Goal: Transaction & Acquisition: Purchase product/service

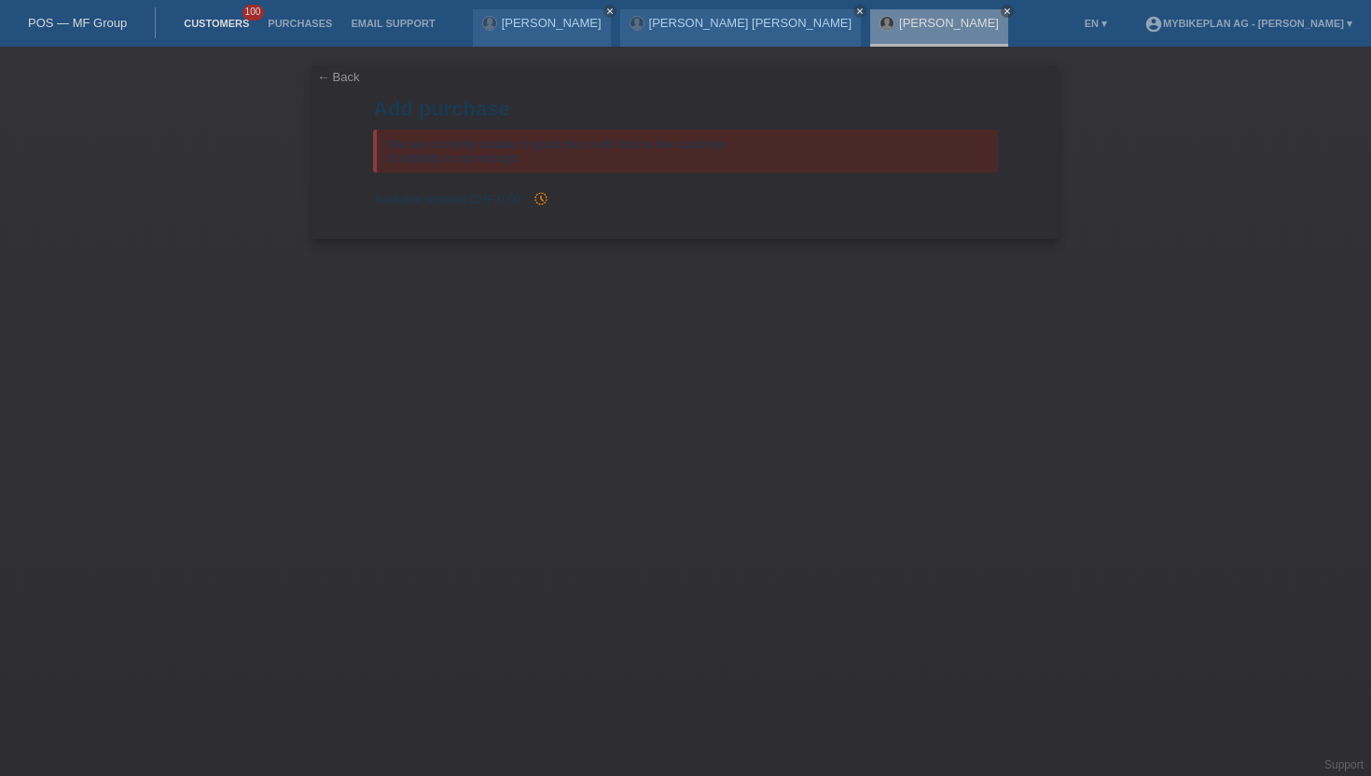
click at [239, 25] on link "Customers" at bounding box center [216, 23] width 84 height 11
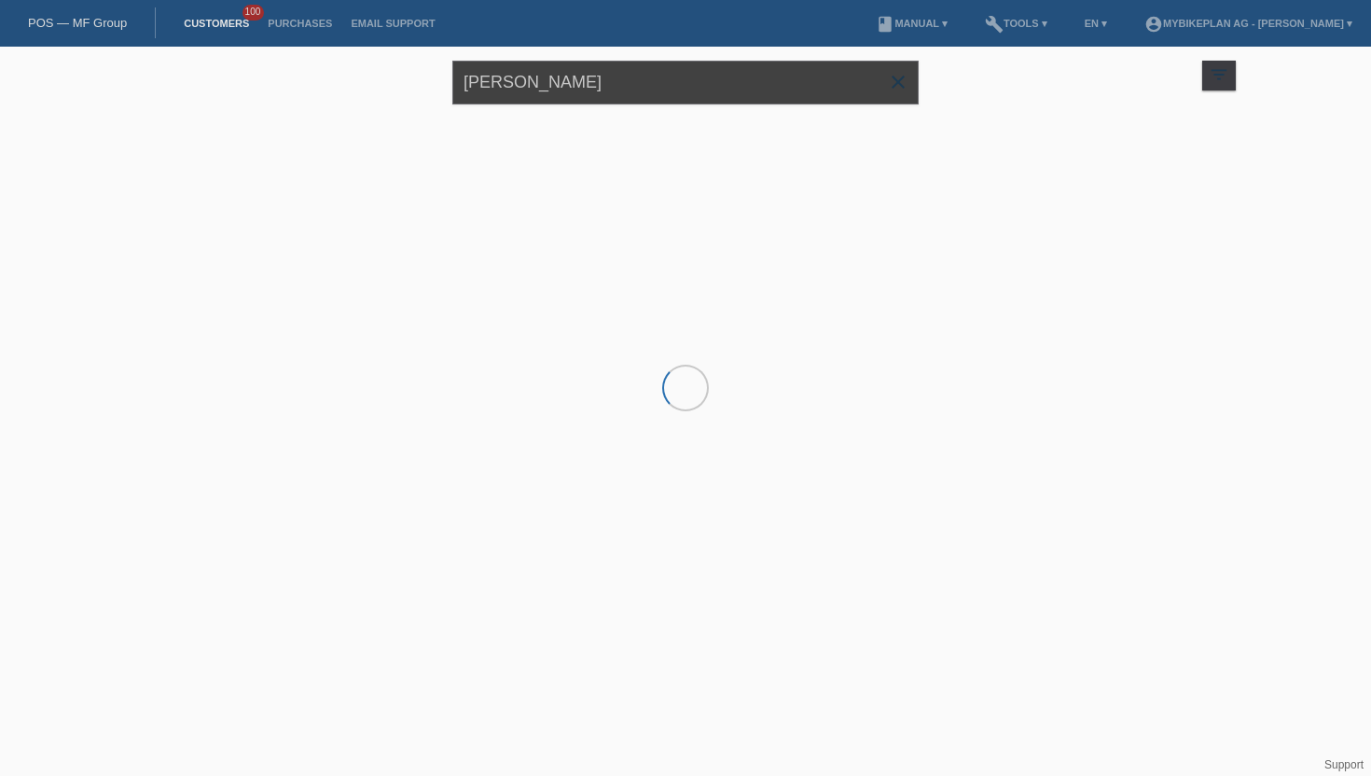
click at [581, 86] on input "[PERSON_NAME]" at bounding box center [685, 83] width 466 height 44
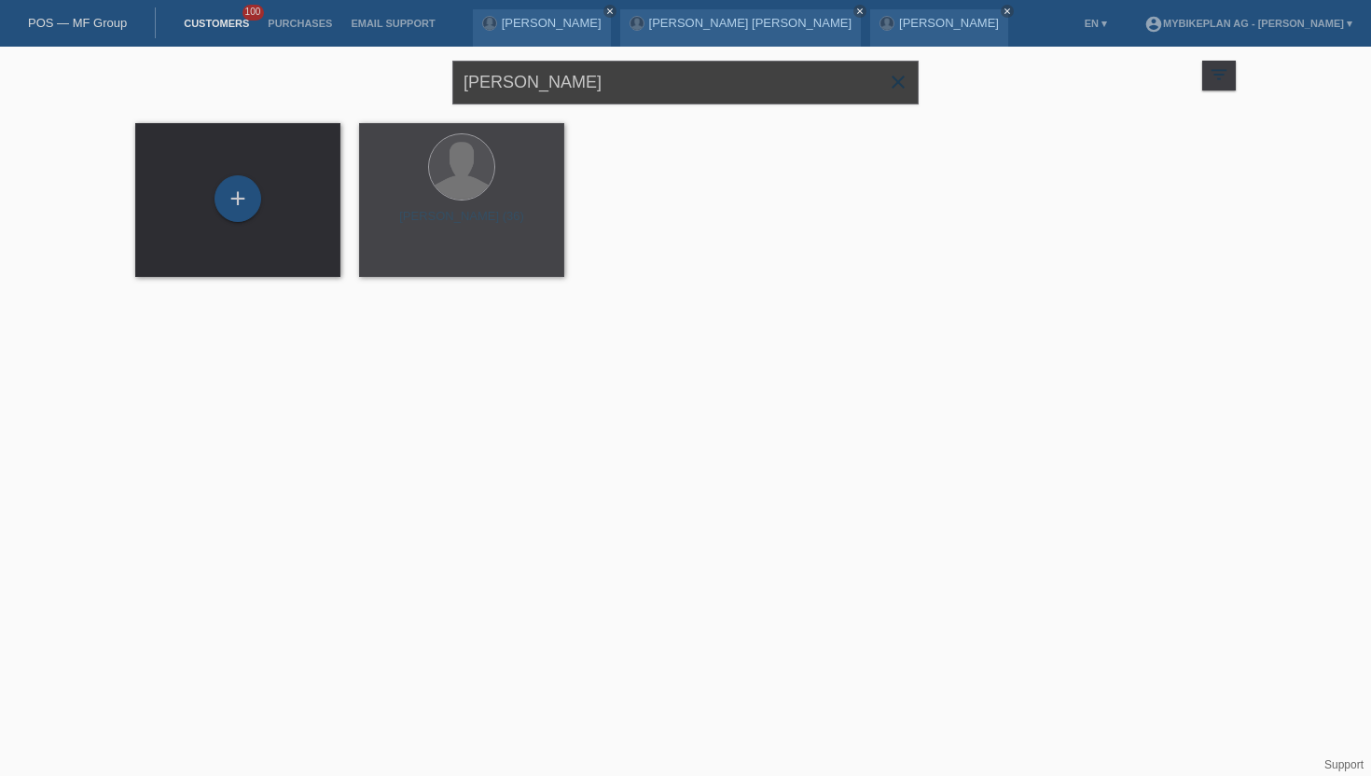
click at [581, 86] on input "[PERSON_NAME]" at bounding box center [685, 83] width 466 height 44
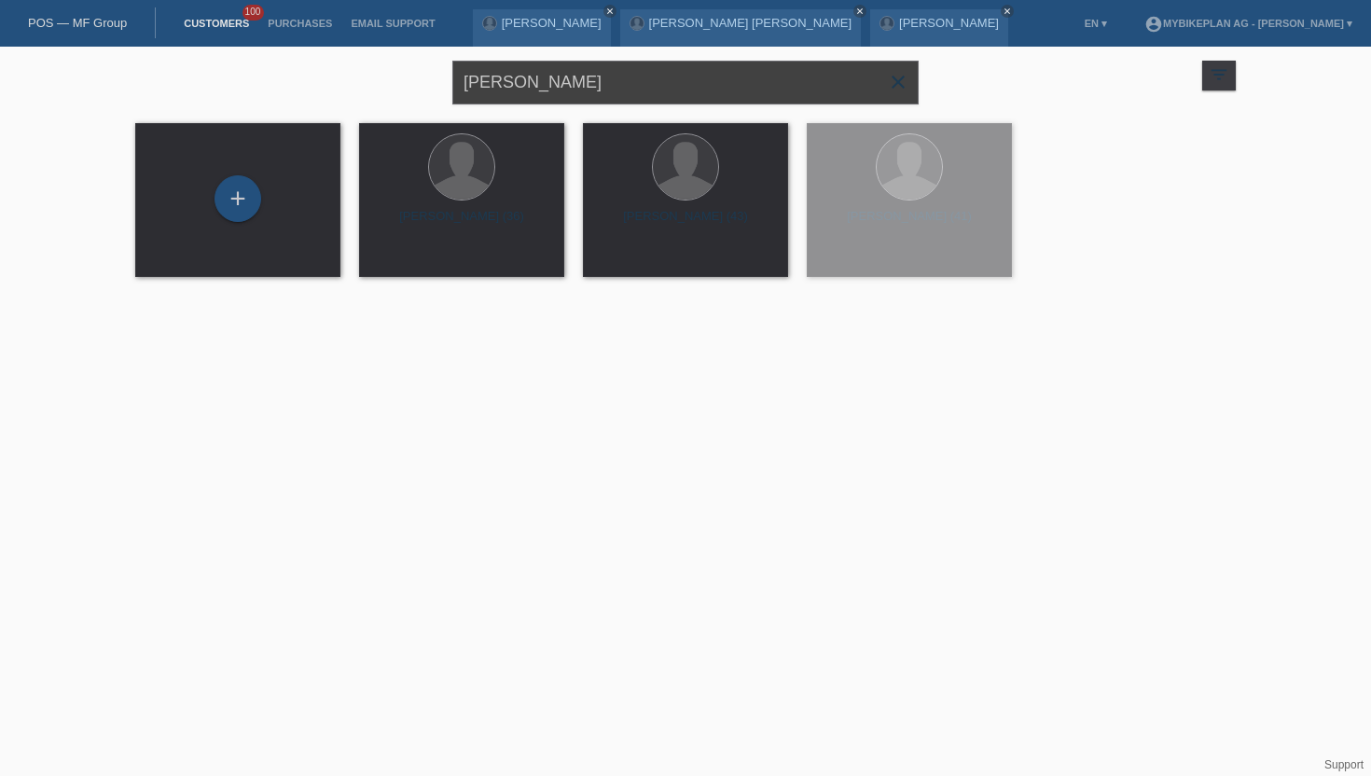
click at [581, 86] on input "[PERSON_NAME]" at bounding box center [685, 83] width 466 height 44
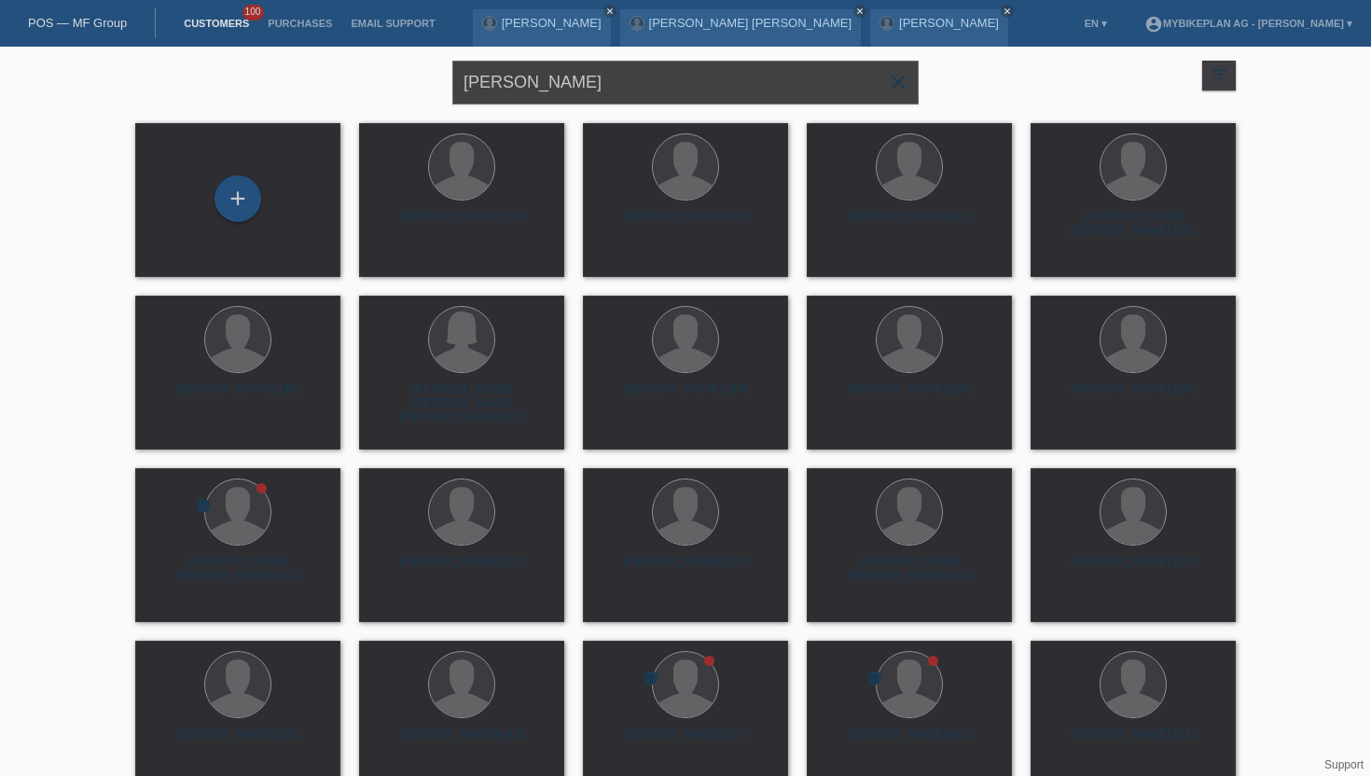
type input "grossenbacher"
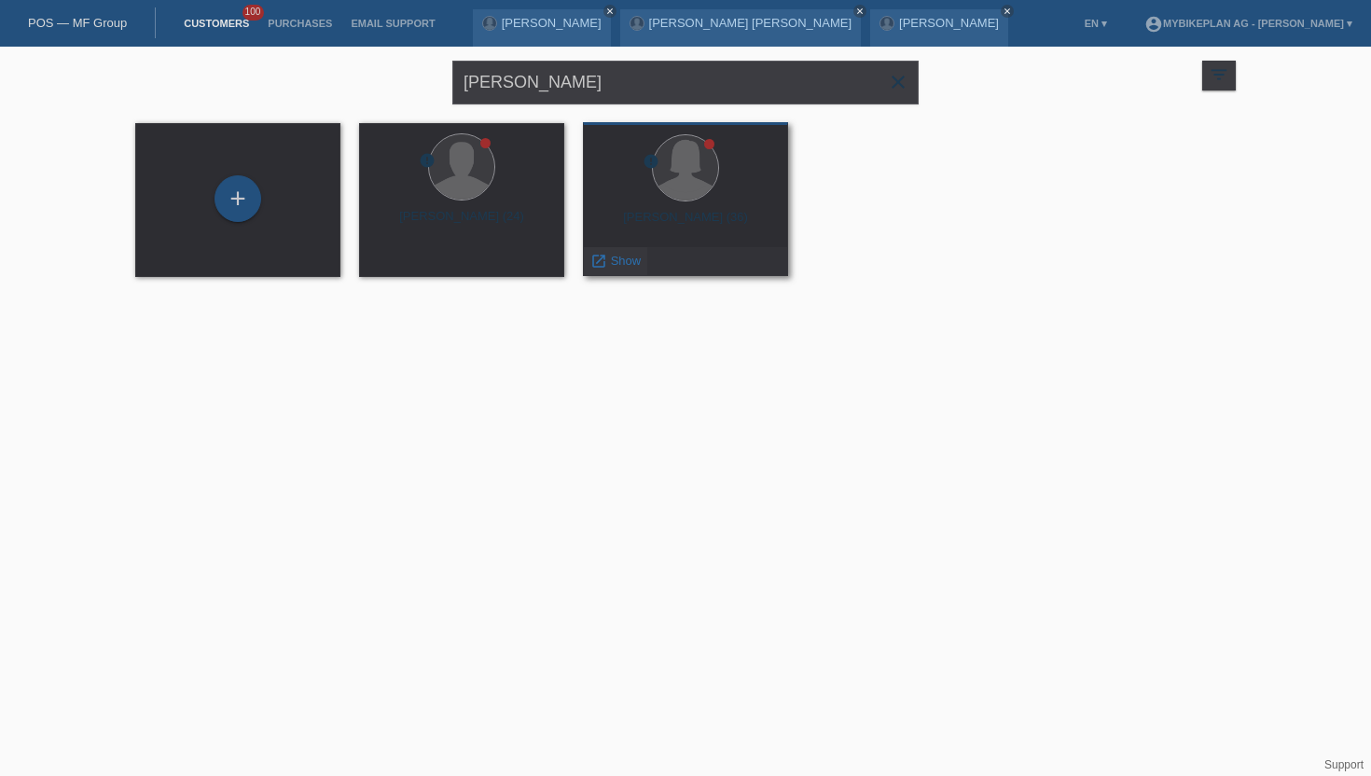
click at [617, 257] on span "Show" at bounding box center [626, 261] width 31 height 14
click at [663, 200] on div at bounding box center [685, 169] width 175 height 70
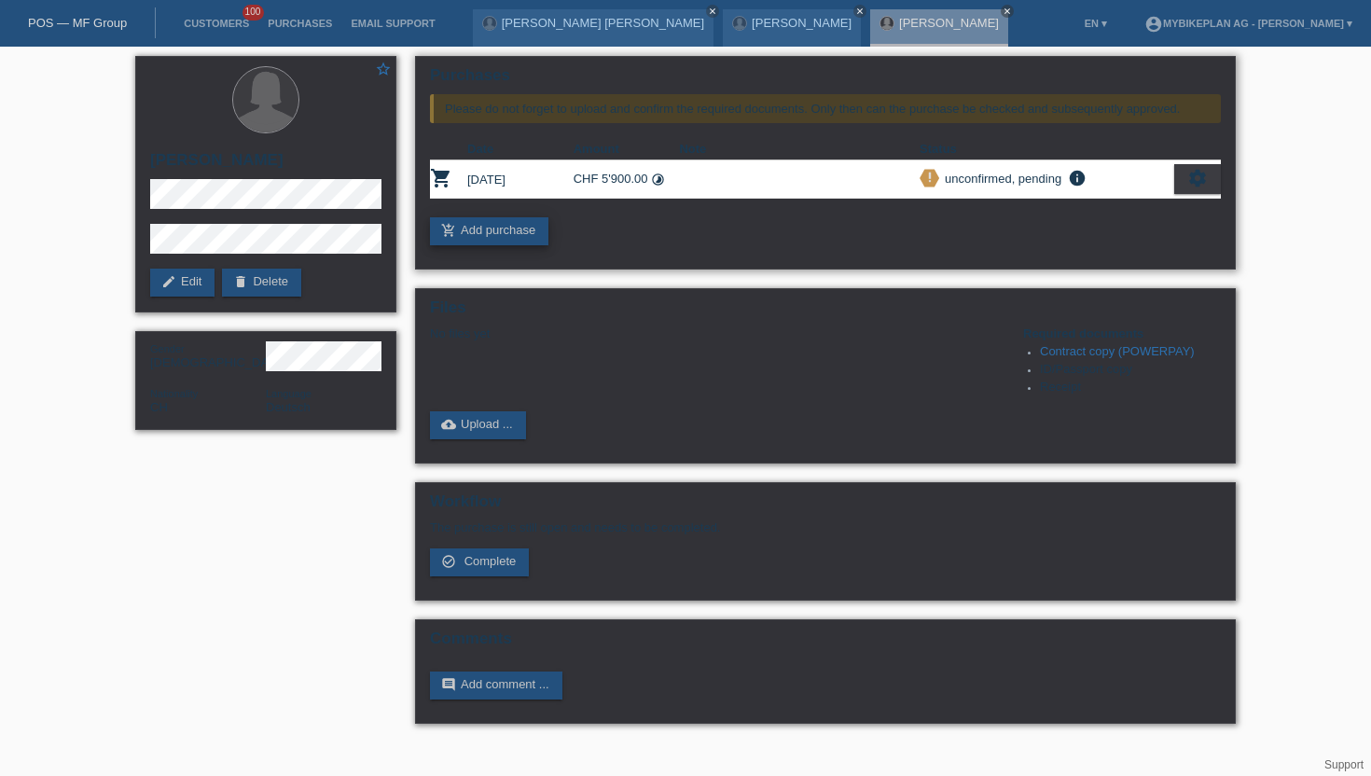
click at [466, 235] on link "add_shopping_cart Add purchase" at bounding box center [489, 231] width 118 height 28
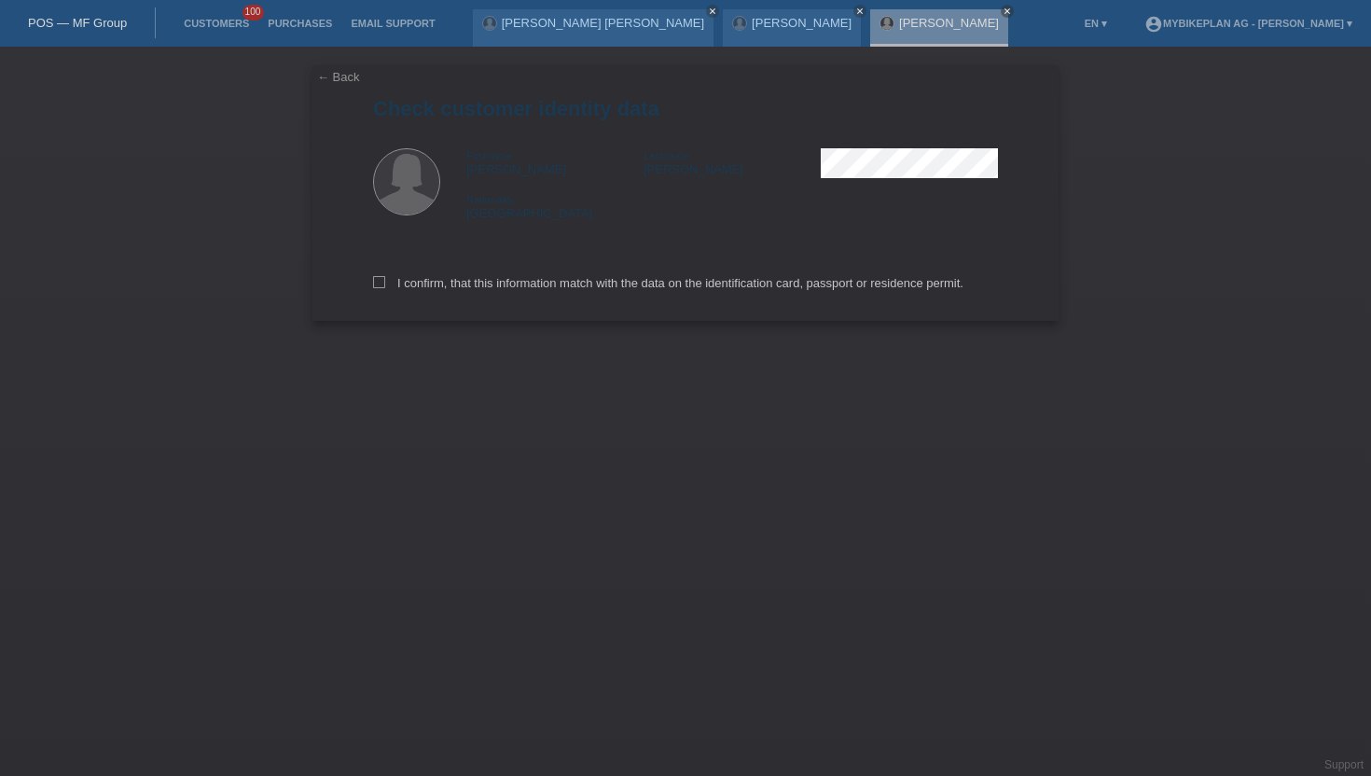
click at [411, 276] on div "I confirm, that this information match with the data on the identification card…" at bounding box center [685, 280] width 625 height 82
click at [393, 289] on label "I confirm, that this information match with the data on the identification card…" at bounding box center [668, 283] width 591 height 14
click at [385, 288] on input "I confirm, that this information match with the data on the identification card…" at bounding box center [379, 282] width 12 height 12
checkbox input "true"
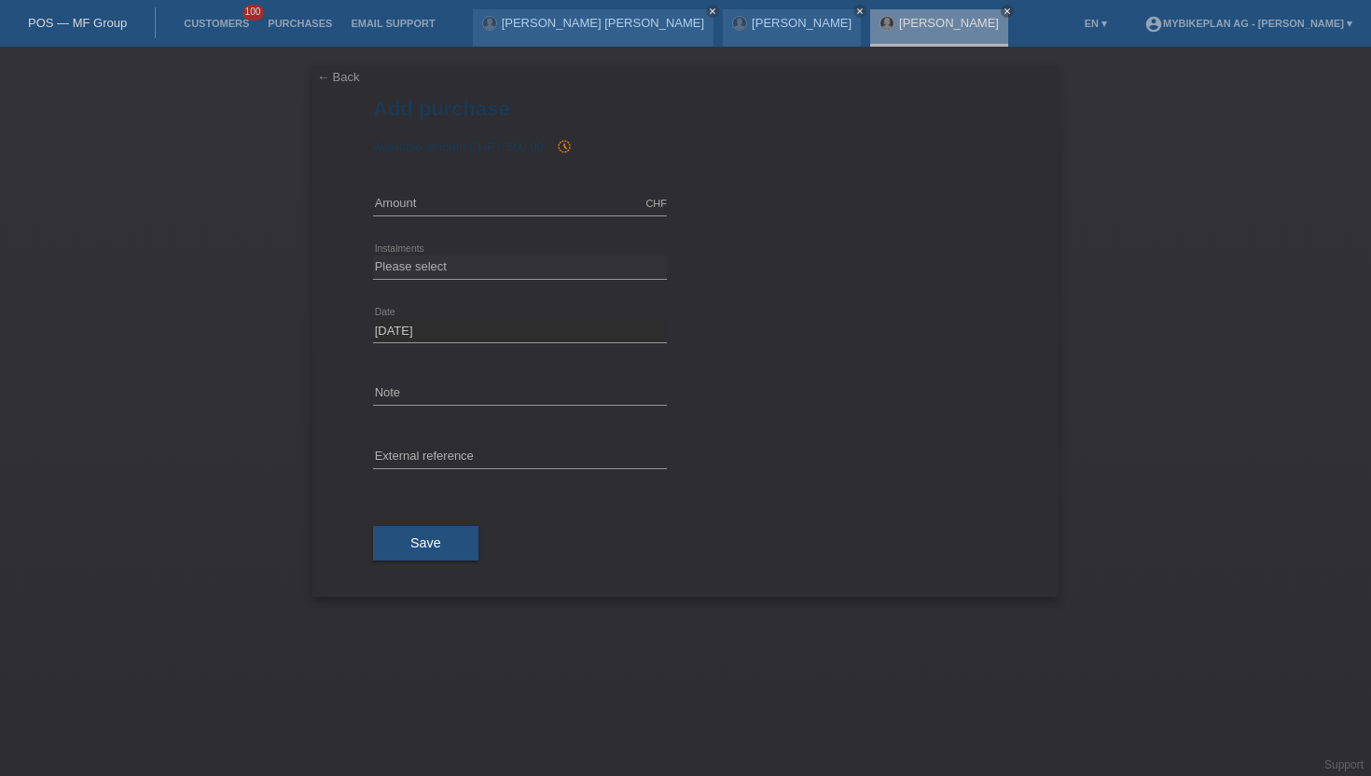
click at [418, 222] on div "CHF error Amount" at bounding box center [520, 204] width 294 height 63
click at [429, 210] on input "text" at bounding box center [520, 203] width 294 height 23
type input "3999.00"
click at [539, 271] on select "Please select 6 instalments 12 instalments 18 instalments 24 instalments 36 ins…" at bounding box center [520, 267] width 294 height 22
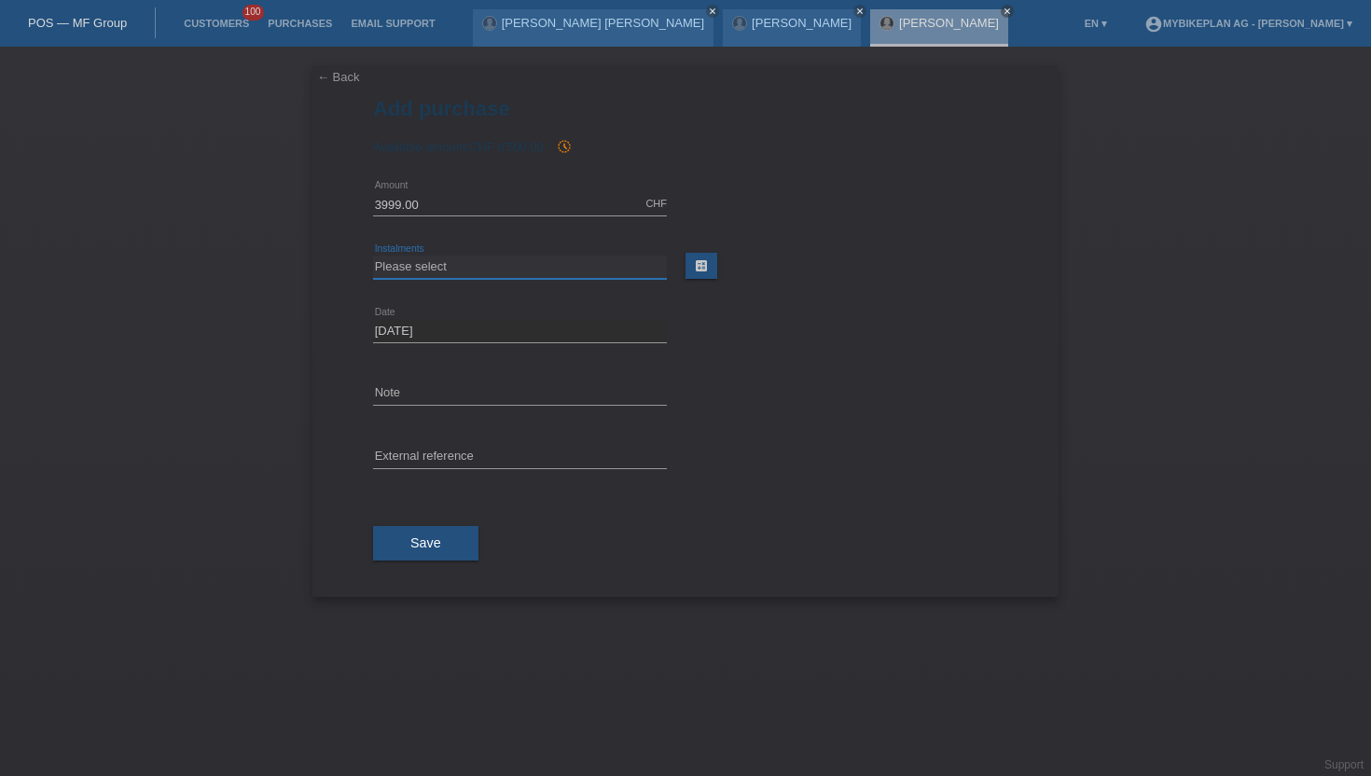
click at [539, 271] on select "Please select 6 instalments 12 instalments 18 instalments 24 instalments 36 ins…" at bounding box center [520, 267] width 294 height 22
select select "488"
click at [373, 256] on select "Please select 6 instalments 12 instalments 18 instalments 24 instalments 36 ins…" at bounding box center [520, 267] width 294 height 22
click at [461, 457] on input "text" at bounding box center [520, 457] width 294 height 23
paste input "45197708415"
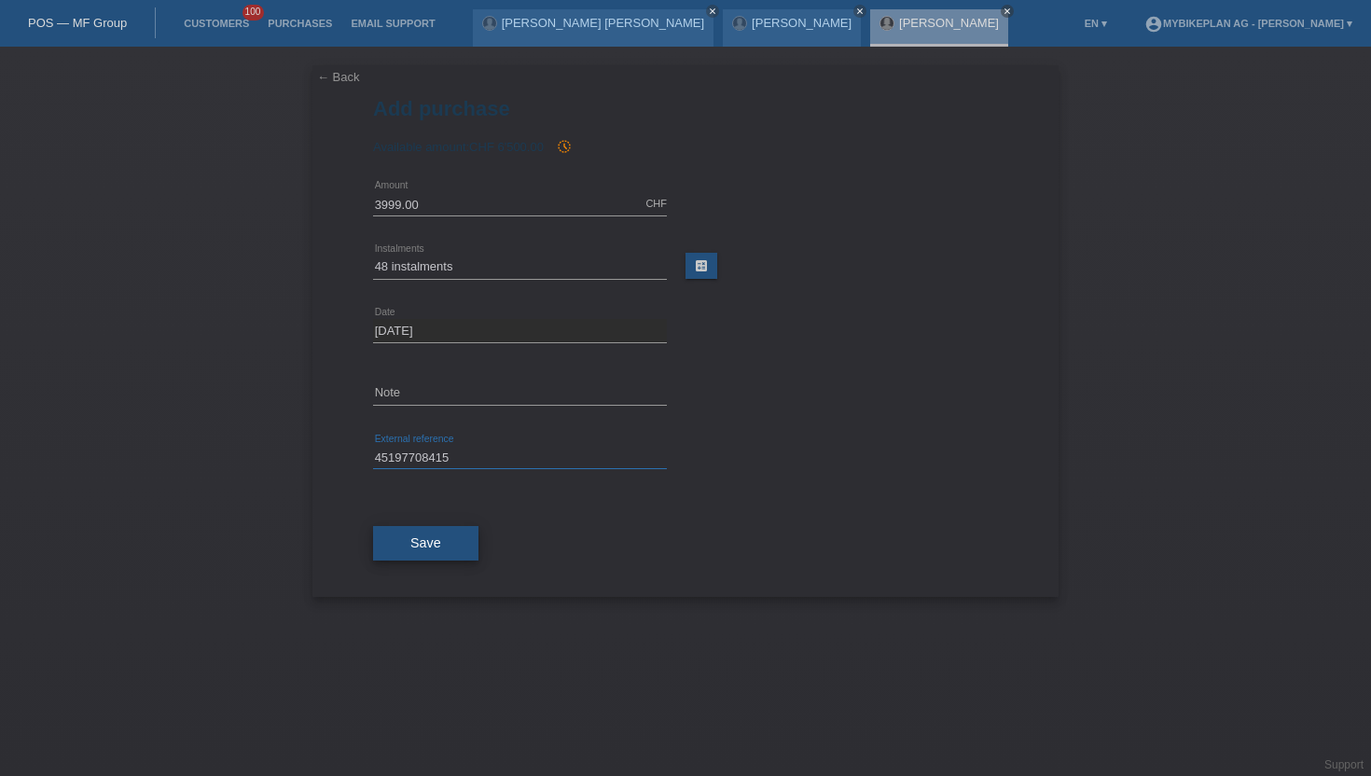
type input "45197708415"
click at [451, 553] on button "Save" at bounding box center [425, 543] width 105 height 35
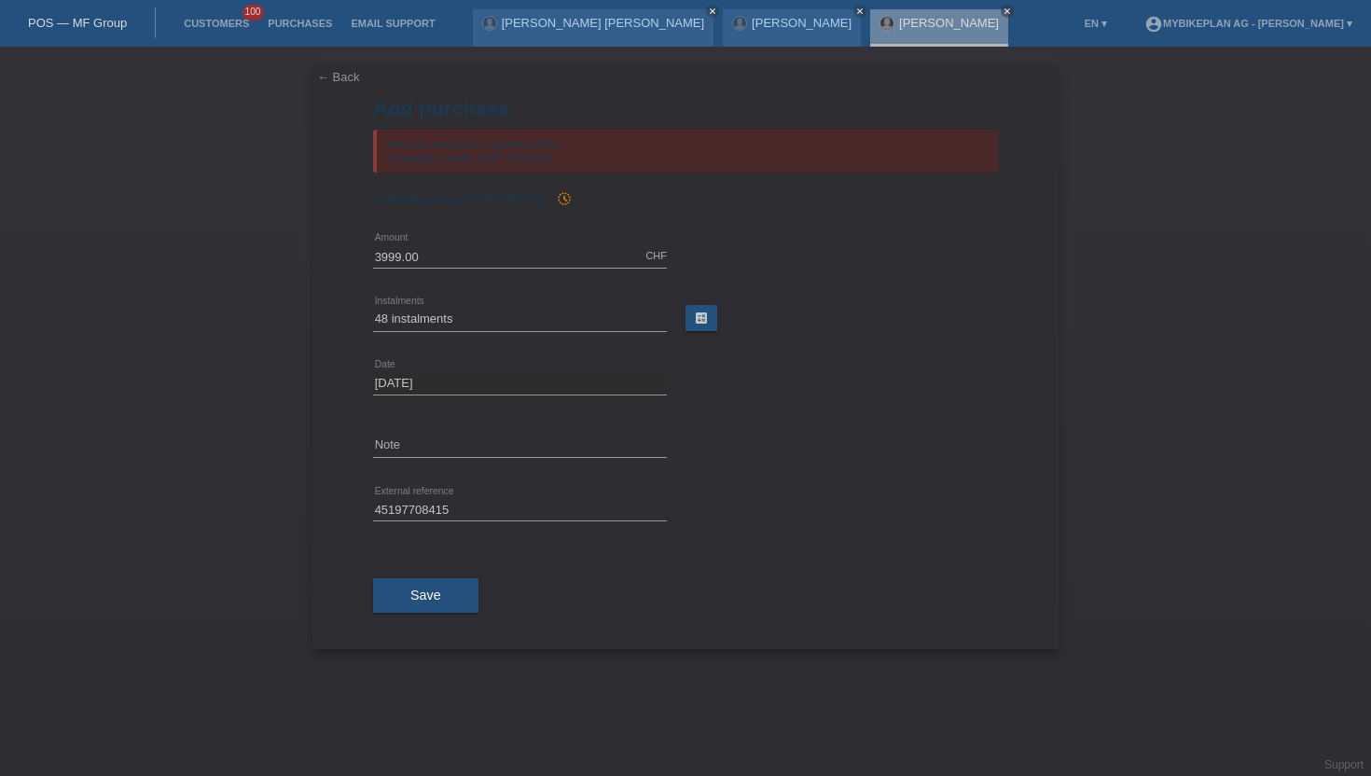
click at [354, 81] on link "← Back" at bounding box center [338, 77] width 43 height 14
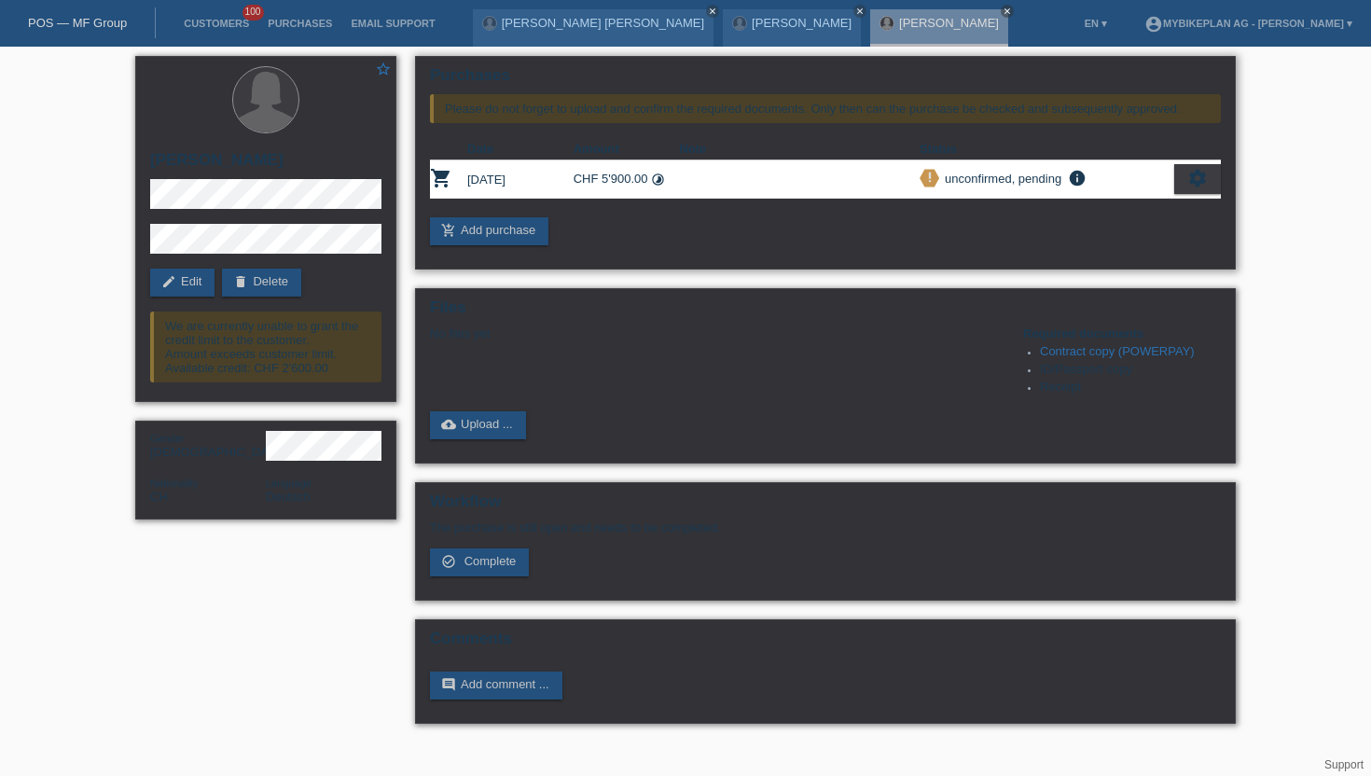
click at [1185, 187] on div "settings" at bounding box center [1197, 179] width 47 height 30
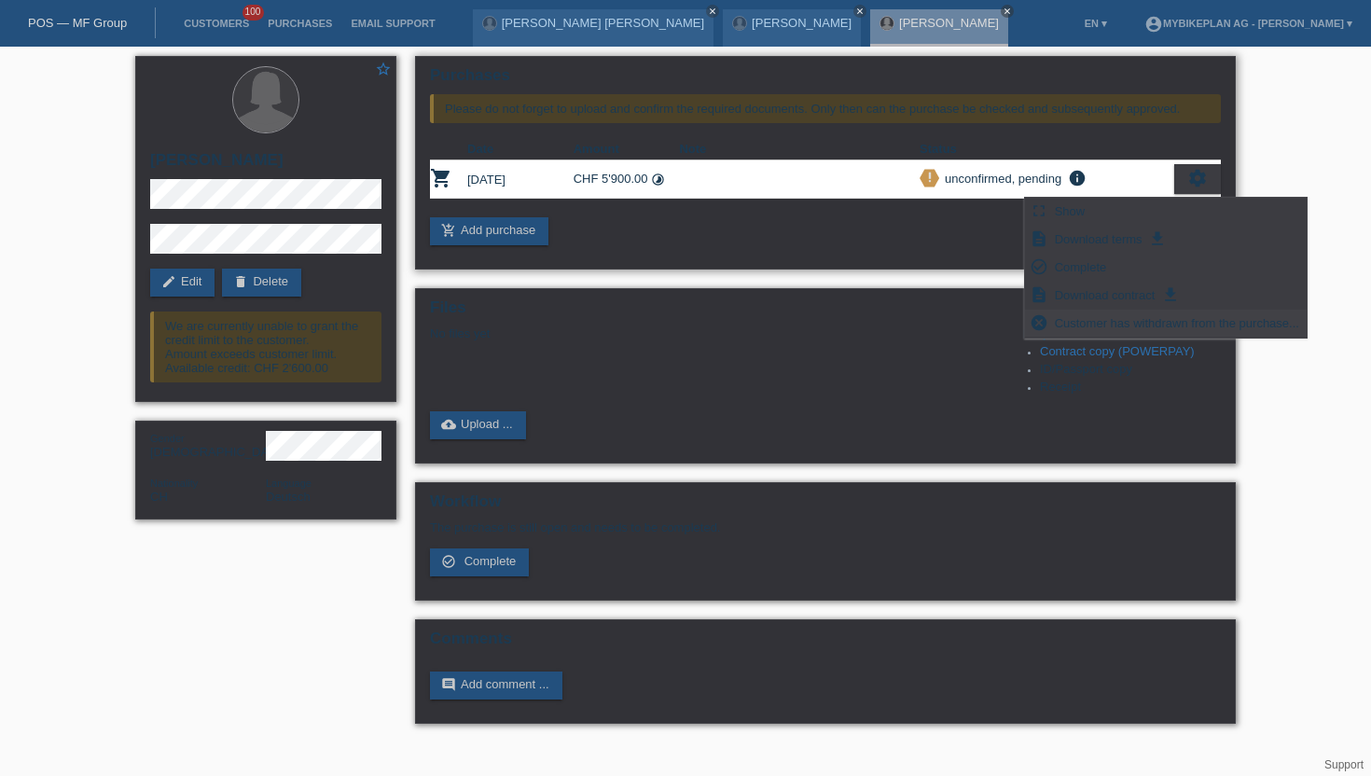
click at [1080, 328] on span "Customer has withdrawn from the purchase..." at bounding box center [1177, 323] width 250 height 22
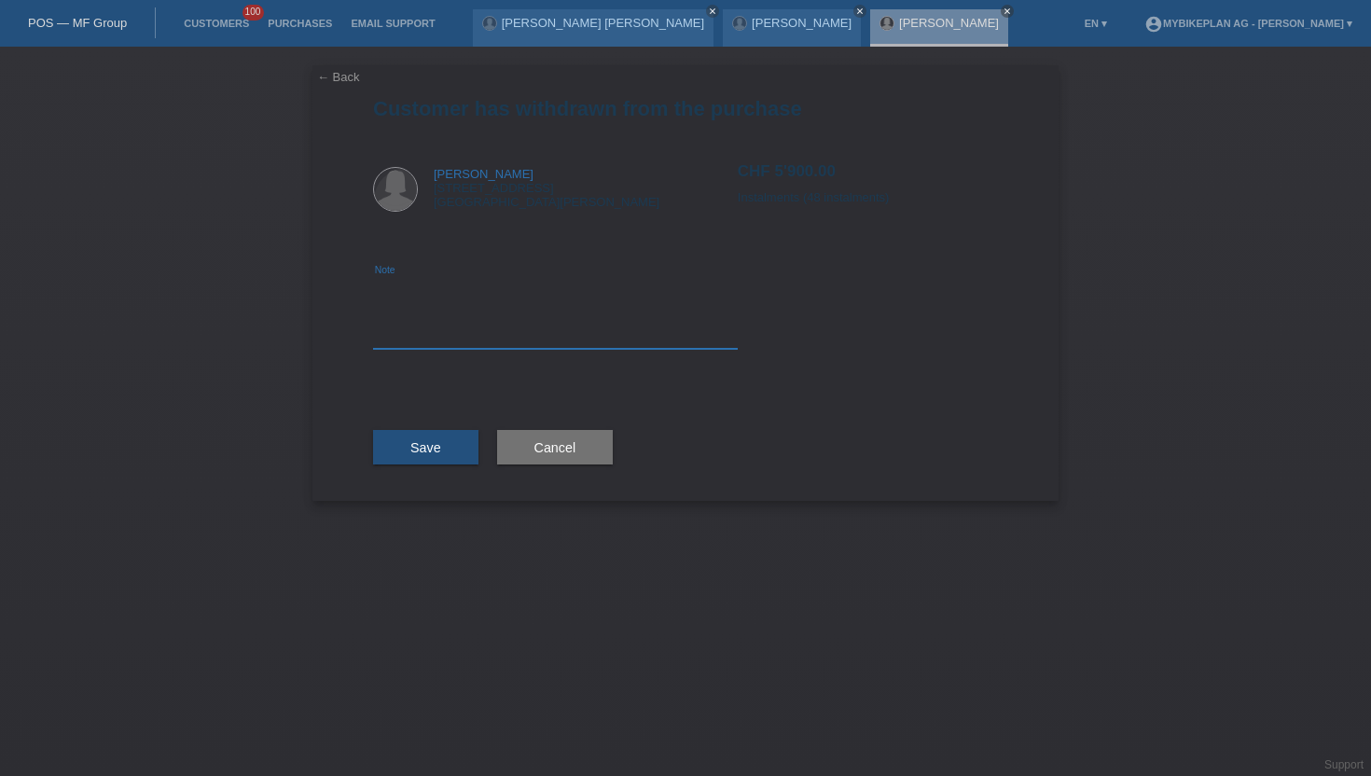
click at [441, 316] on textarea at bounding box center [555, 313] width 365 height 72
type textarea "x-sell"
click at [430, 435] on button "Save" at bounding box center [425, 447] width 105 height 35
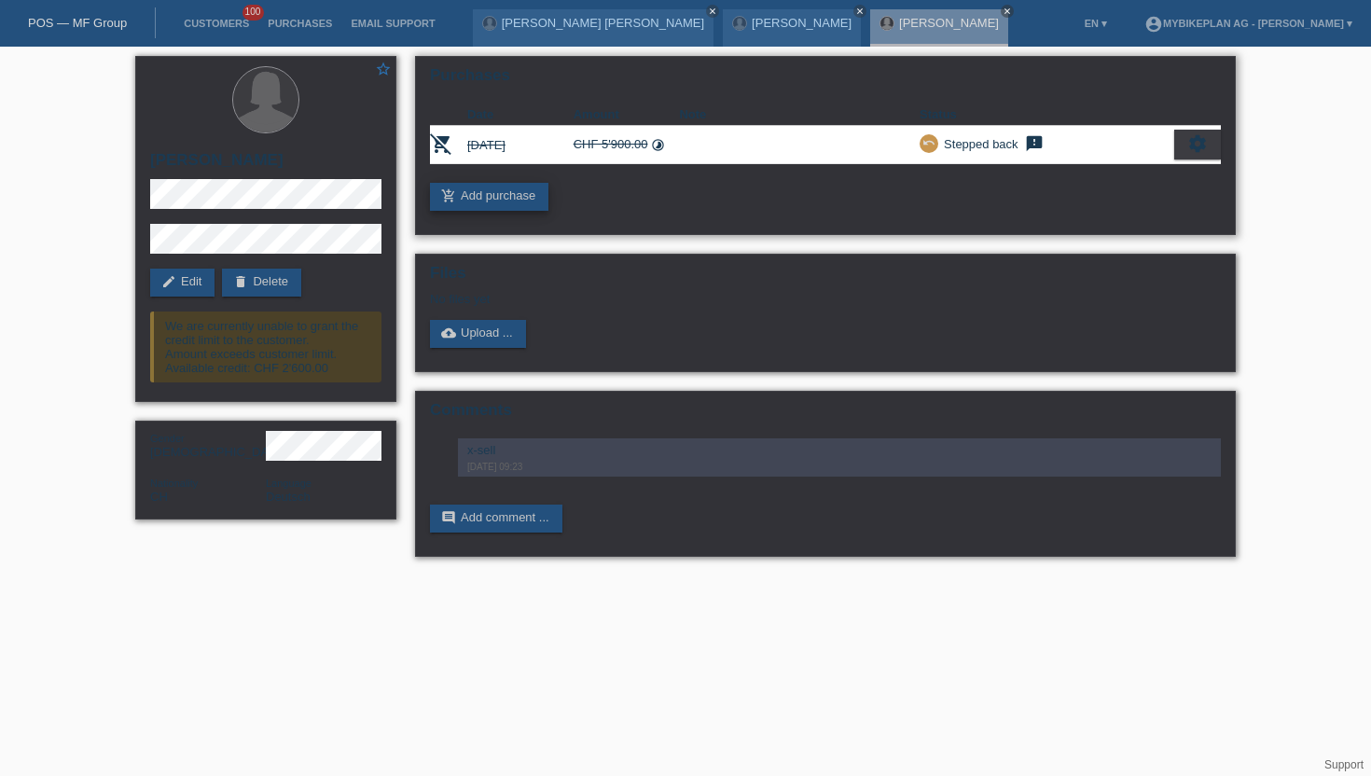
click at [499, 202] on link "add_shopping_cart Add purchase" at bounding box center [489, 197] width 118 height 28
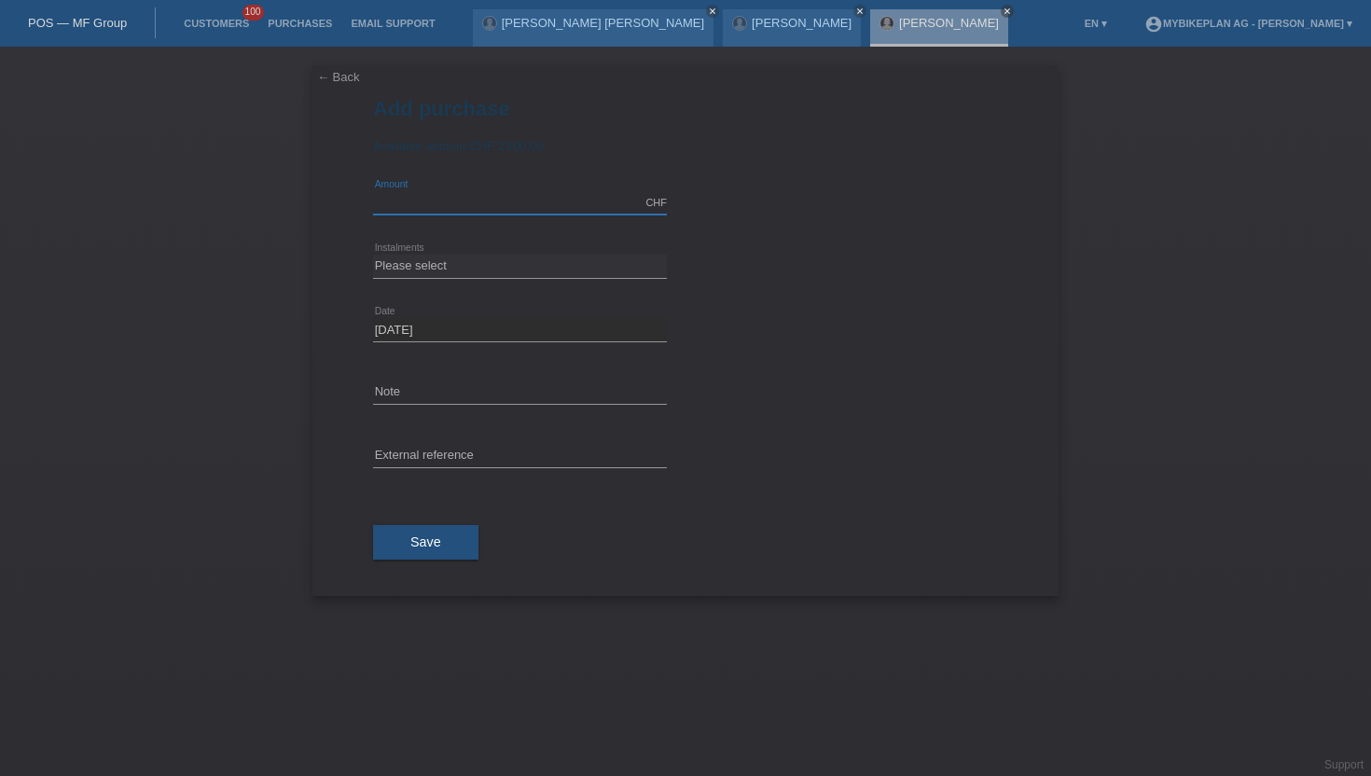
click at [382, 200] on input "text" at bounding box center [520, 202] width 294 height 23
type input "3999.00"
click at [388, 269] on select "Please select 6 instalments 12 instalments 18 instalments 24 instalments 36 ins…" at bounding box center [520, 266] width 294 height 22
select select "488"
click at [373, 256] on select "Please select 6 instalments 12 instalments 18 instalments 24 instalments 36 ins…" at bounding box center [520, 266] width 294 height 22
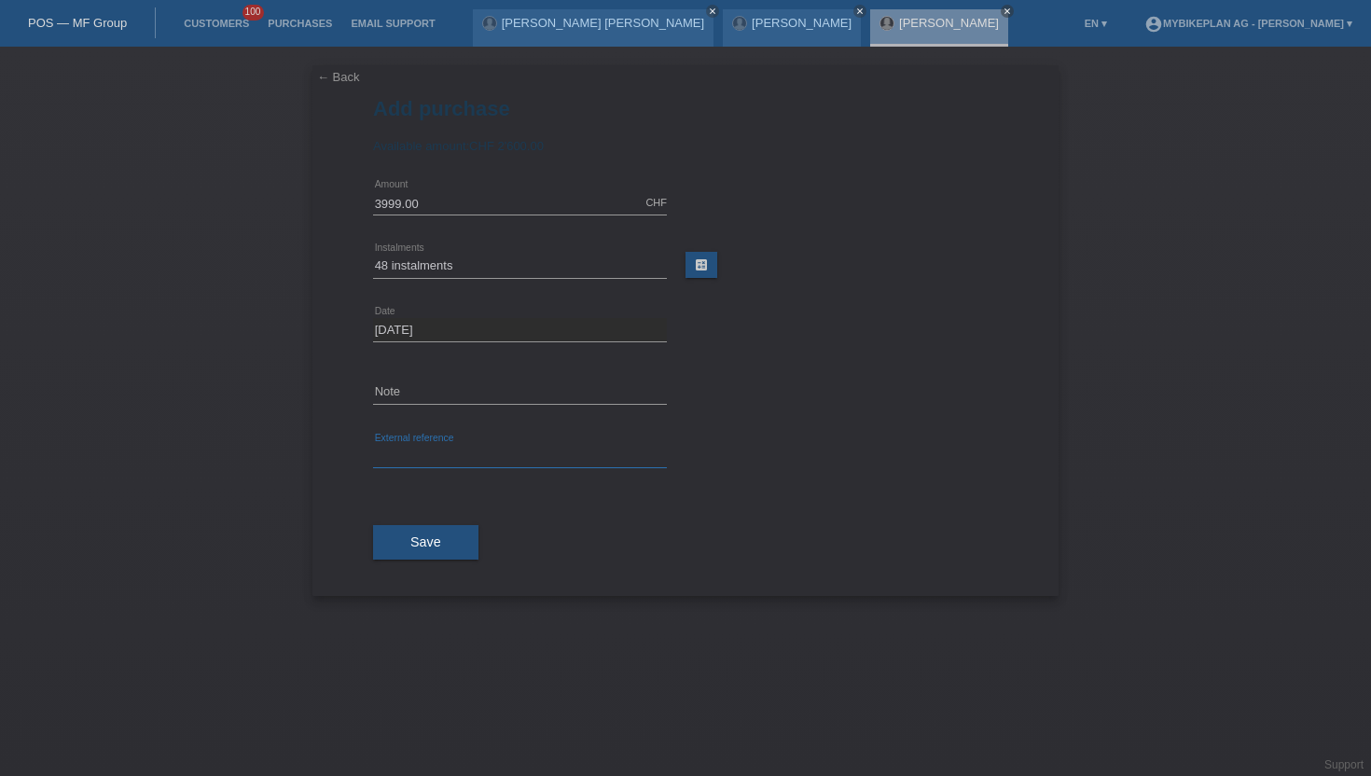
click at [410, 457] on input "text" at bounding box center [520, 456] width 294 height 23
paste input "45197708415"
type input "45197708415"
click at [411, 555] on button "Save" at bounding box center [425, 542] width 105 height 35
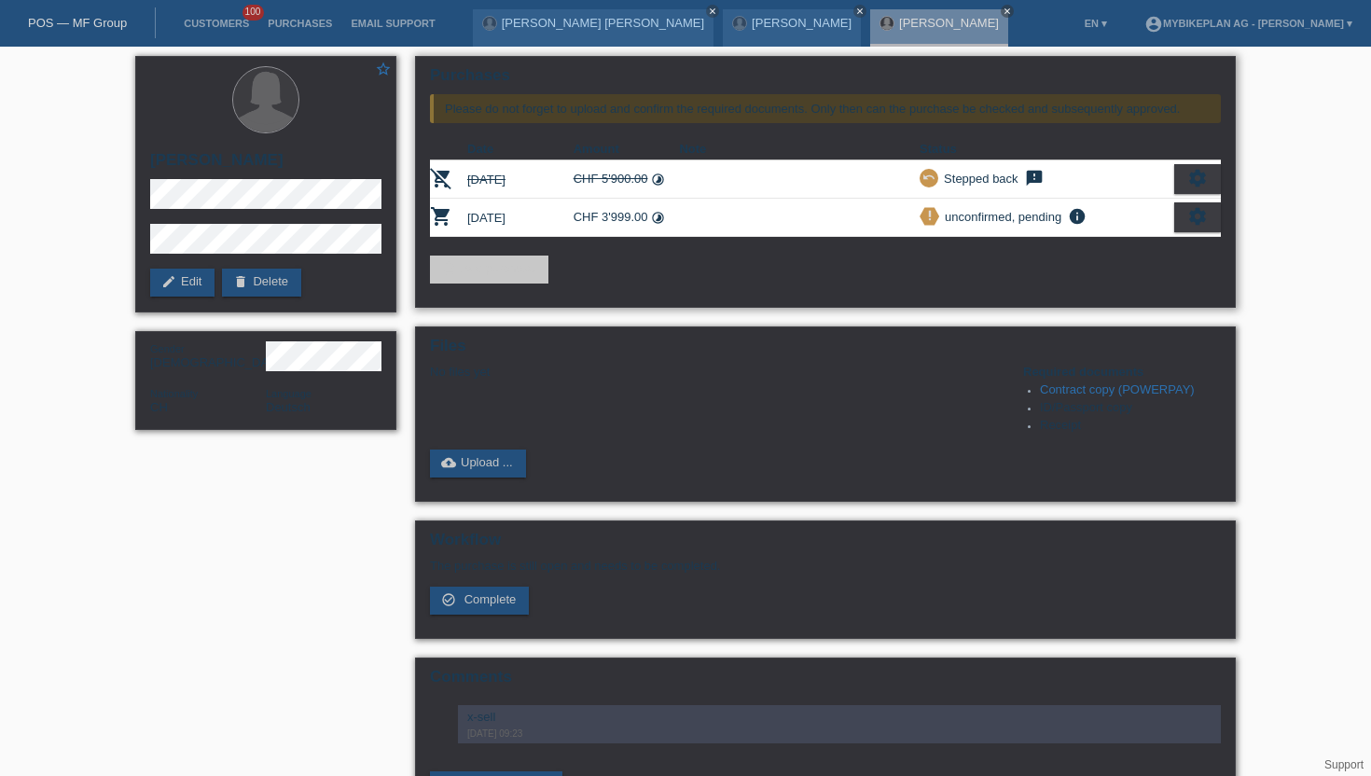
click at [1190, 226] on icon "settings" at bounding box center [1198, 216] width 21 height 21
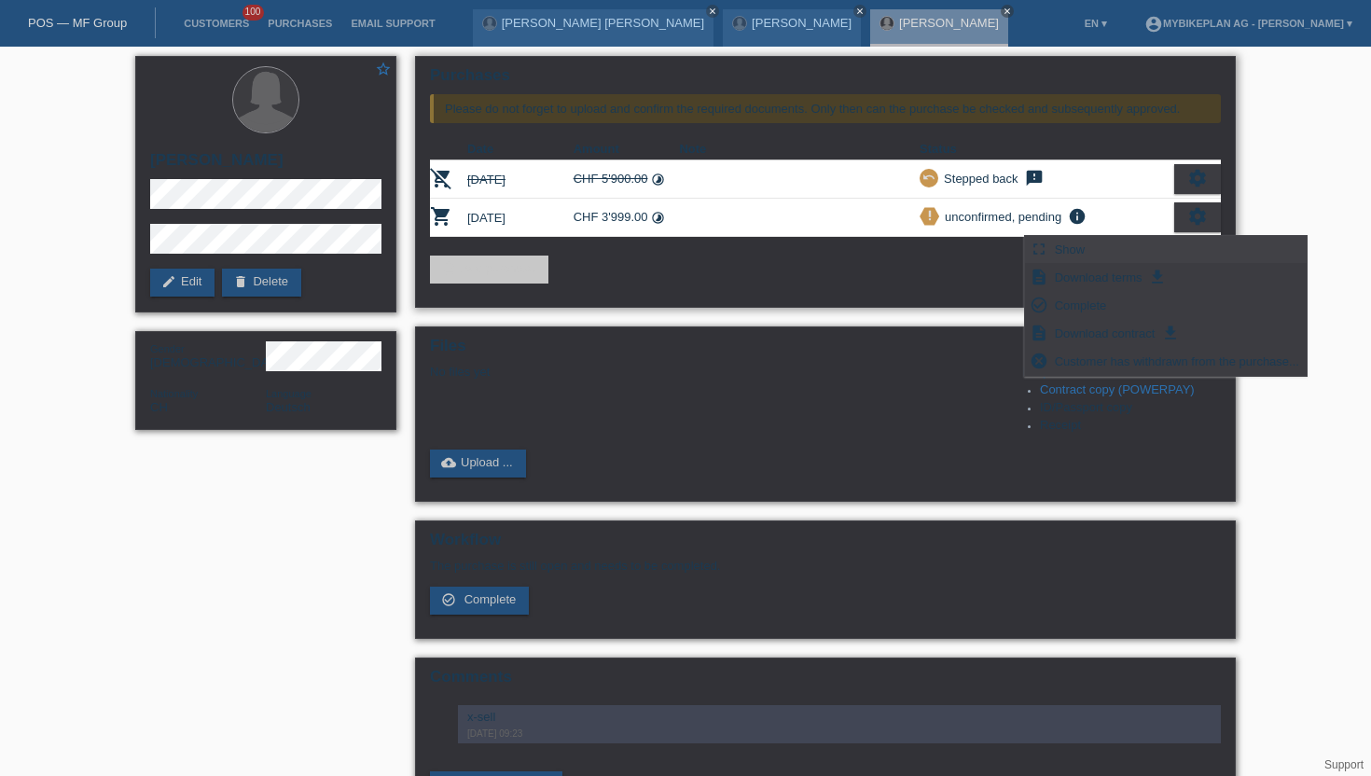
click at [1103, 250] on div "fullscreen Show" at bounding box center [1166, 250] width 282 height 28
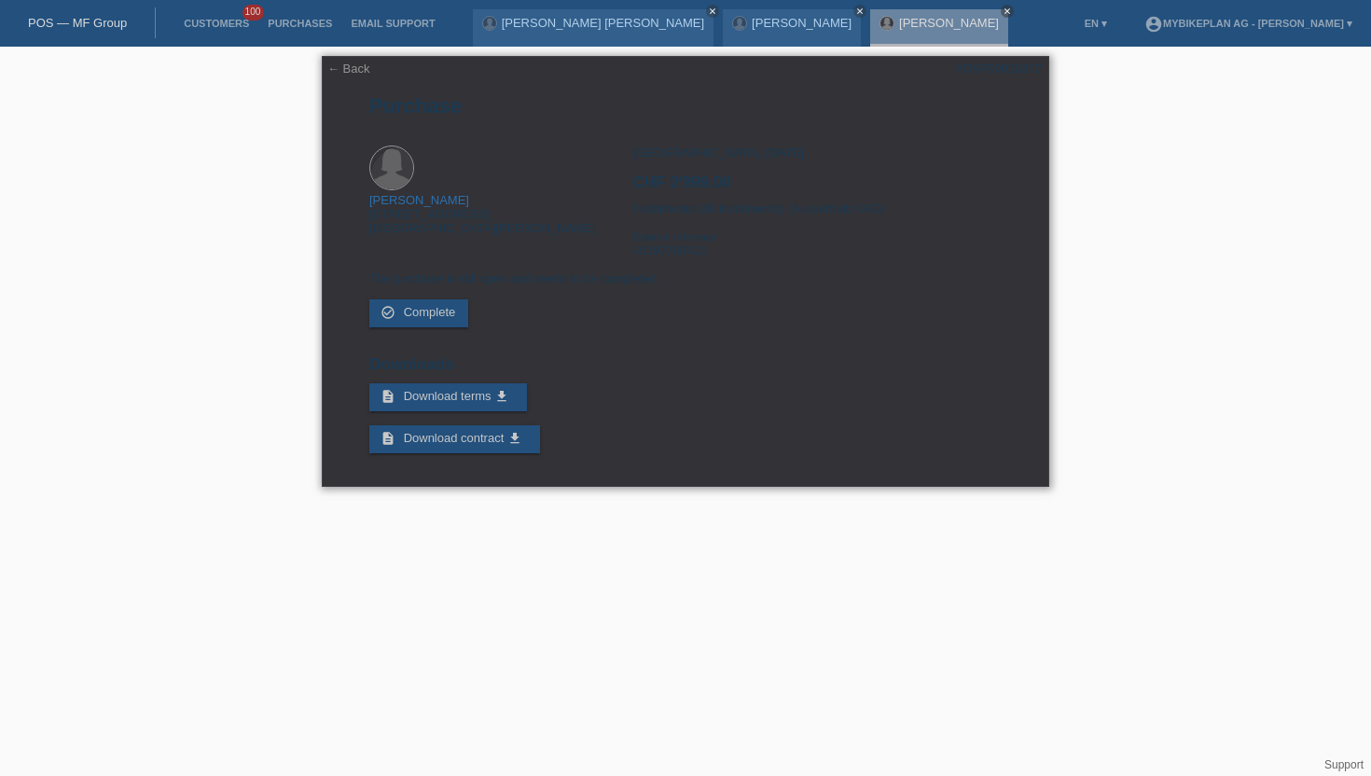
click at [1012, 71] on div "POSP00028372" at bounding box center [998, 69] width 88 height 14
copy div "POSP00028372"
click at [679, 263] on div "Zürich, 06.10.2025 CHF 3'999.00 Instalments (48 instalments) (Ausserhalb KKG) E…" at bounding box center [816, 209] width 368 height 126
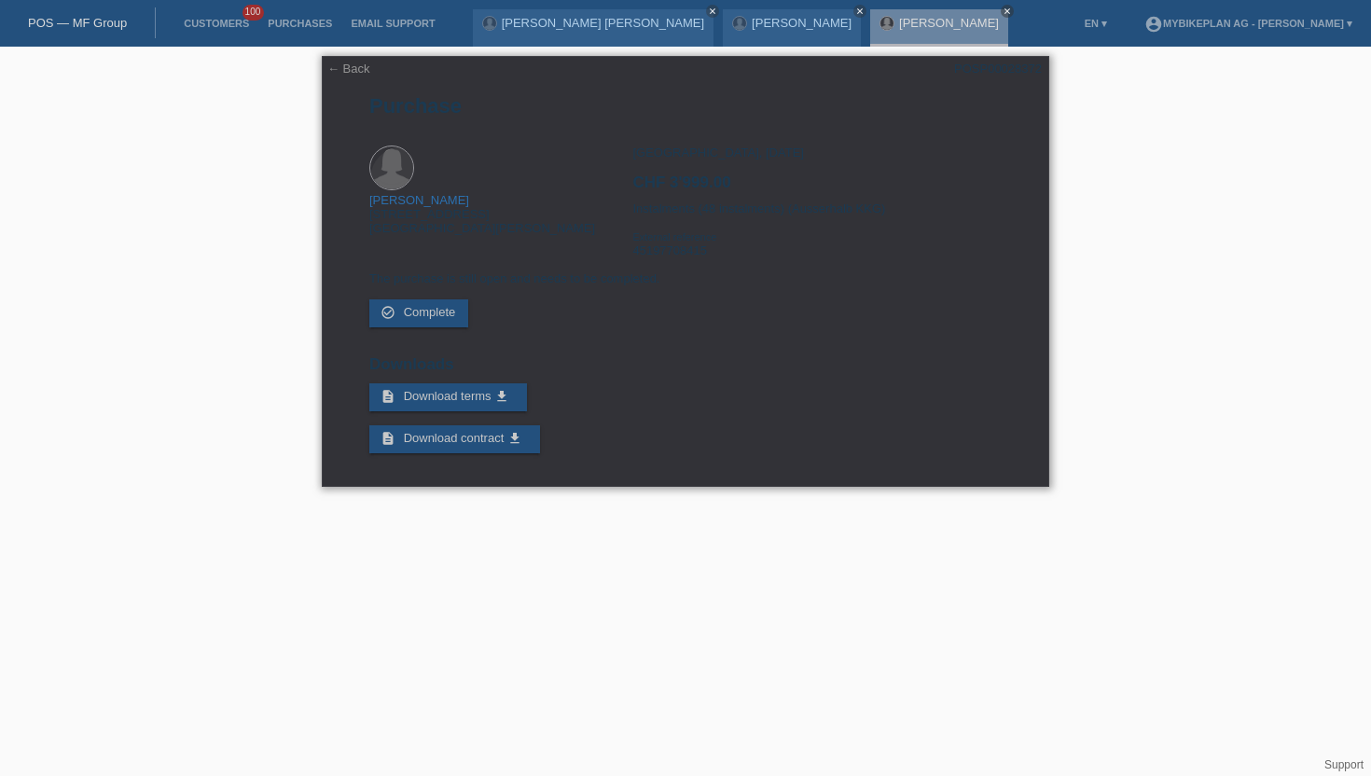
copy div "45197708415"
click at [215, 21] on link "Customers" at bounding box center [216, 23] width 84 height 11
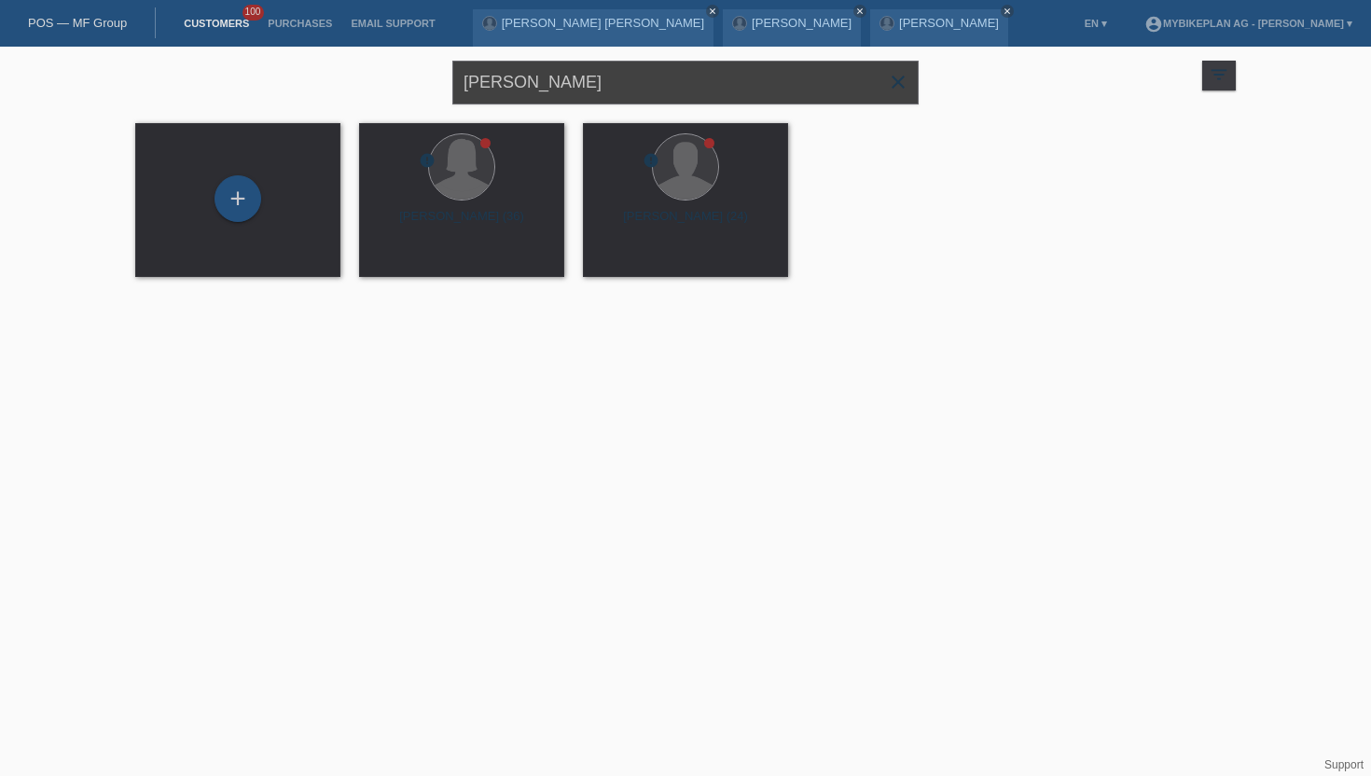
click at [576, 89] on input "[PERSON_NAME]" at bounding box center [685, 83] width 466 height 44
click at [574, 89] on input "[PERSON_NAME]" at bounding box center [685, 83] width 466 height 44
type input "[PERSON_NAME]"
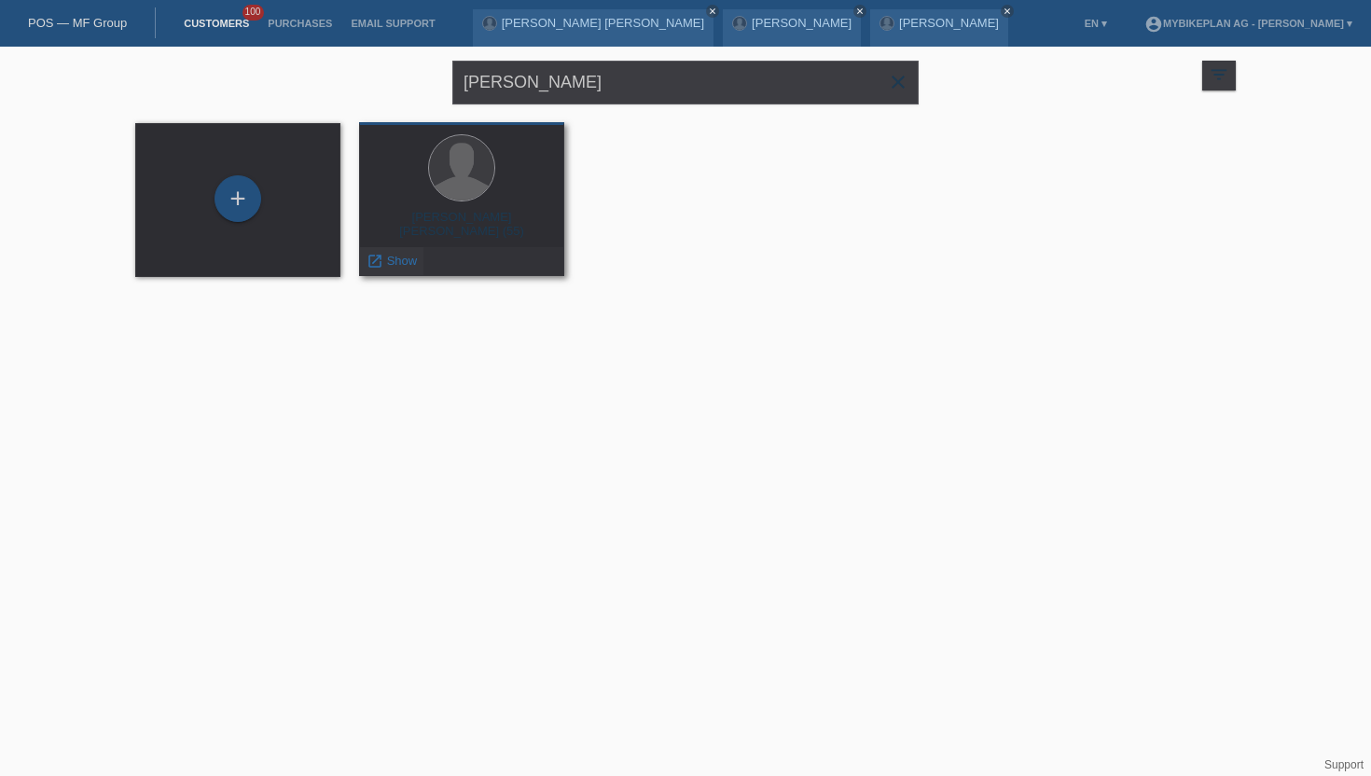
click at [410, 261] on span "Show" at bounding box center [402, 261] width 31 height 14
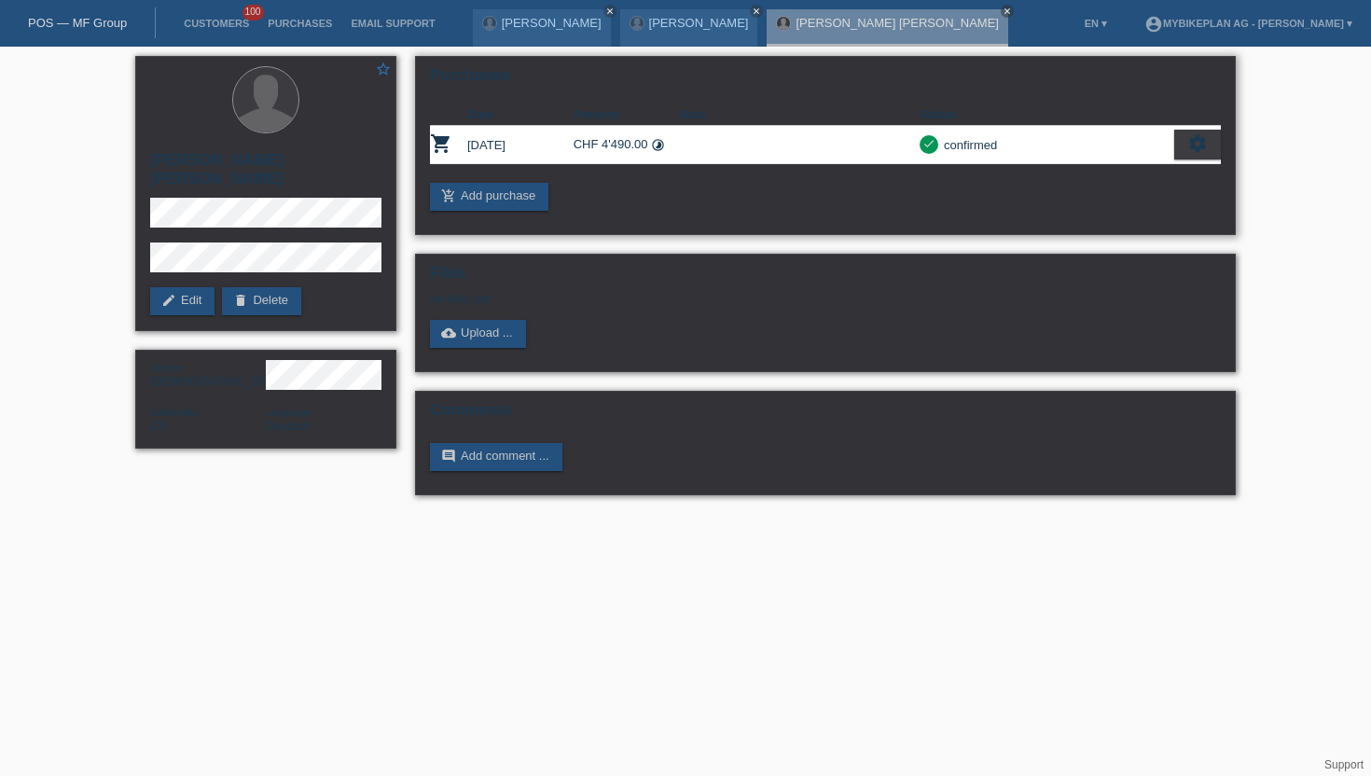
click at [935, 150] on icon "check" at bounding box center [929, 143] width 13 height 13
click at [241, 36] on li "Customers 100" at bounding box center [216, 24] width 84 height 48
click at [237, 13] on li "Customers 100" at bounding box center [216, 24] width 84 height 48
click at [216, 24] on link "Customers" at bounding box center [216, 23] width 84 height 11
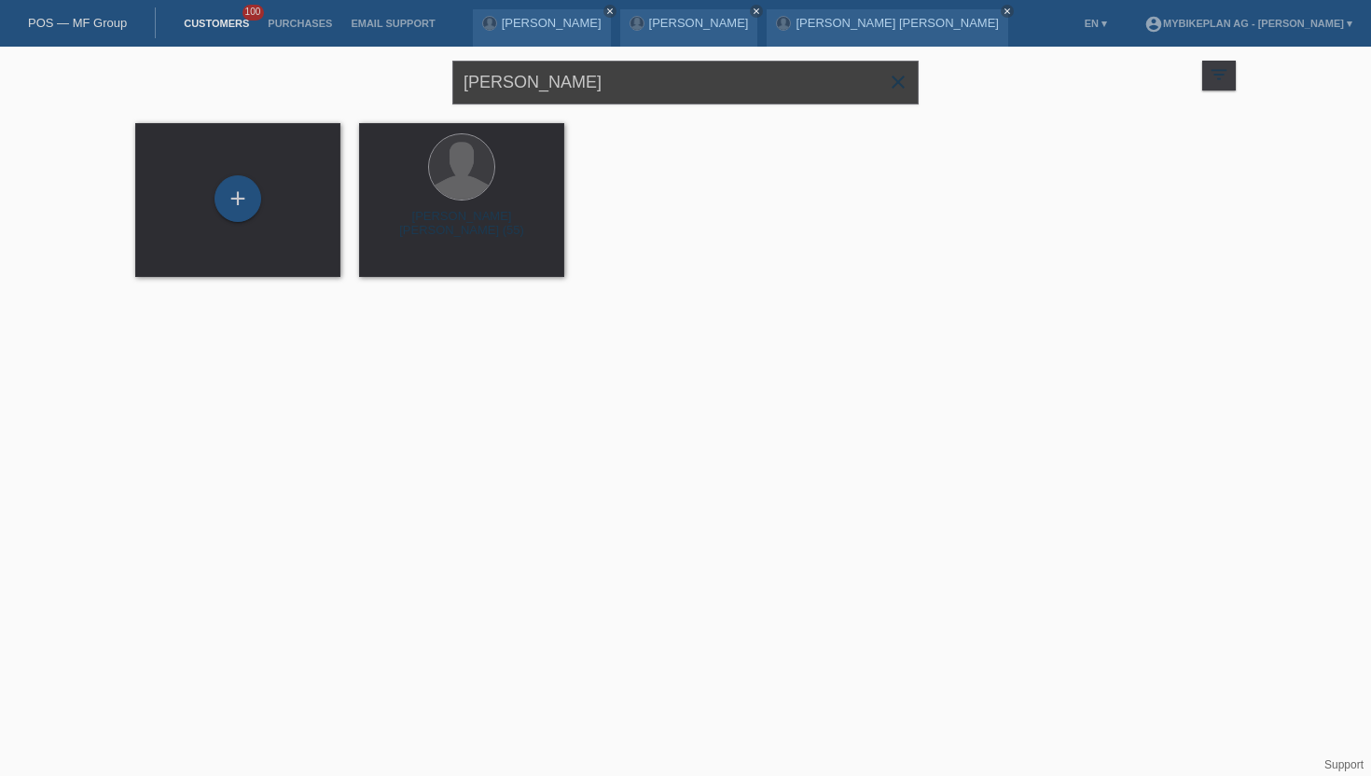
click at [515, 83] on input "[PERSON_NAME]" at bounding box center [685, 83] width 466 height 44
type input "[PERSON_NAME]"
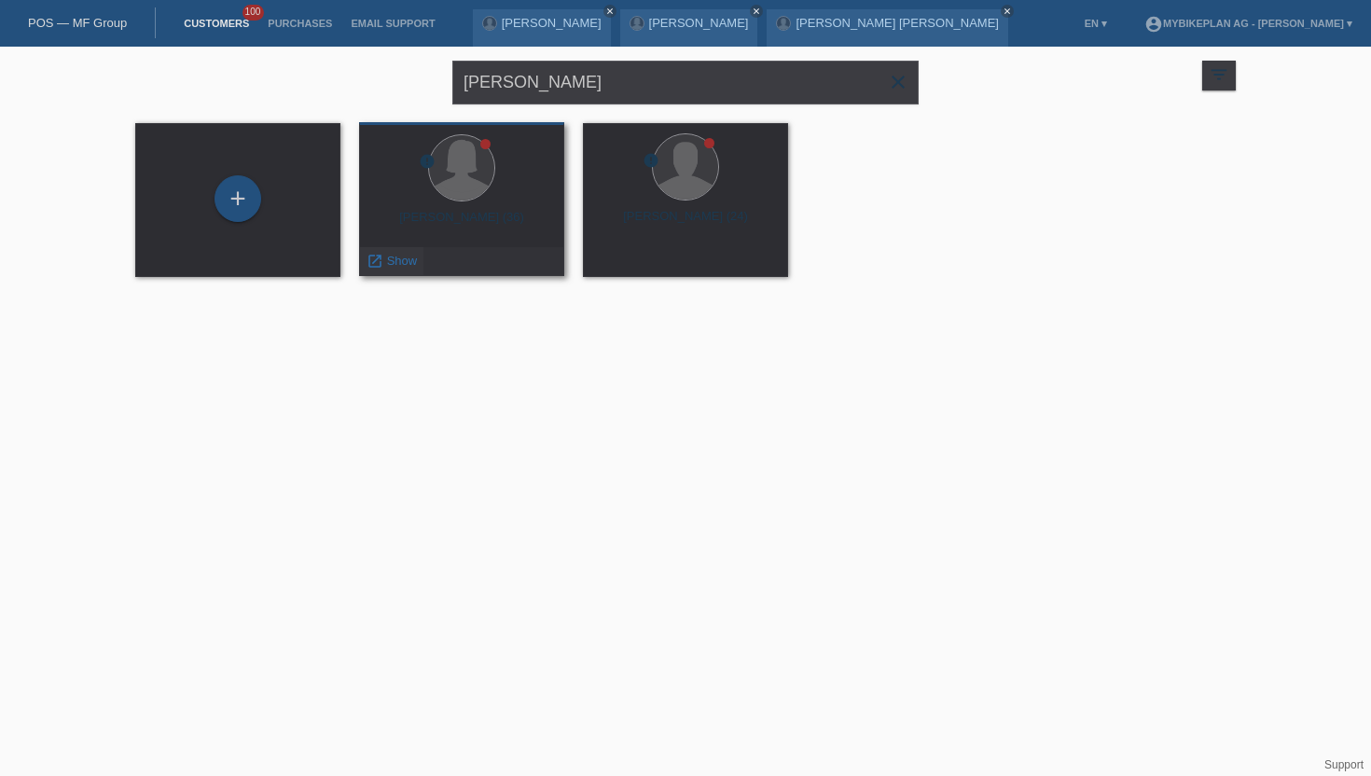
click at [413, 262] on span "Show" at bounding box center [402, 261] width 31 height 14
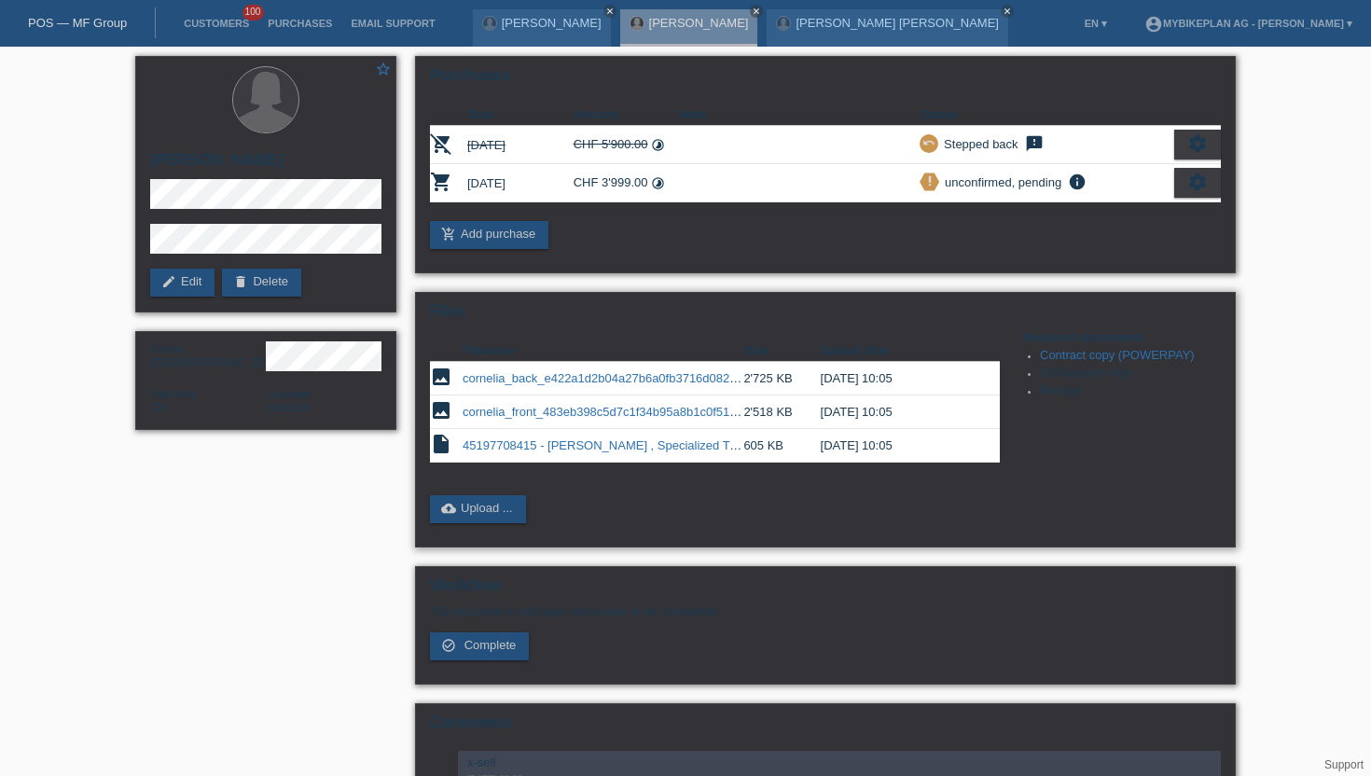
click at [1084, 356] on link "Contract copy (POWERPAY)" at bounding box center [1117, 355] width 155 height 14
click at [653, 448] on link "45197708415 - Cornelia Grossenbacher , Specialized Turbo Levo Comp Alloy (2023)…" at bounding box center [685, 445] width 444 height 14
click at [441, 452] on icon "insert_drive_file" at bounding box center [441, 444] width 22 height 22
click at [459, 520] on link "cloud_upload Upload ..." at bounding box center [478, 509] width 96 height 28
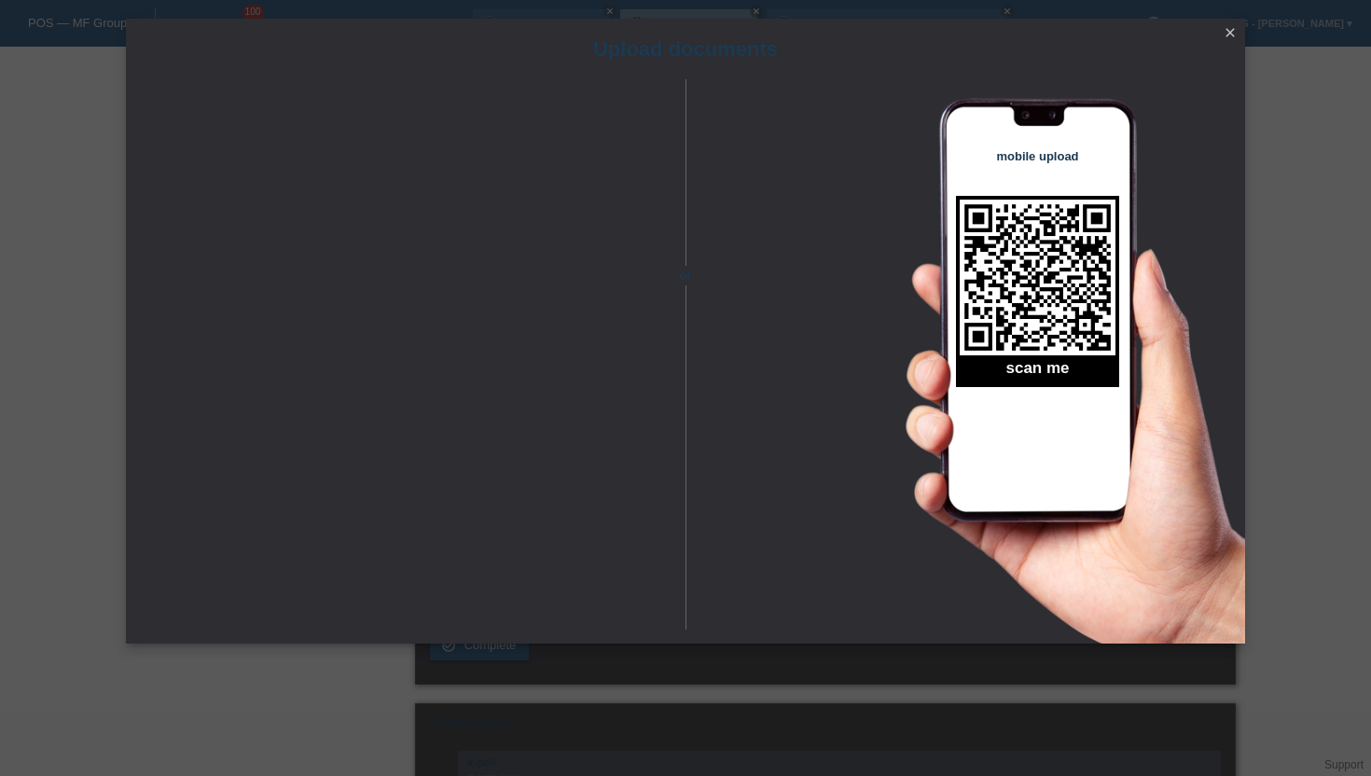
click at [471, 77] on div "Upload documents" at bounding box center [685, 49] width 1119 height 61
click at [1228, 36] on icon "close" at bounding box center [1230, 32] width 15 height 15
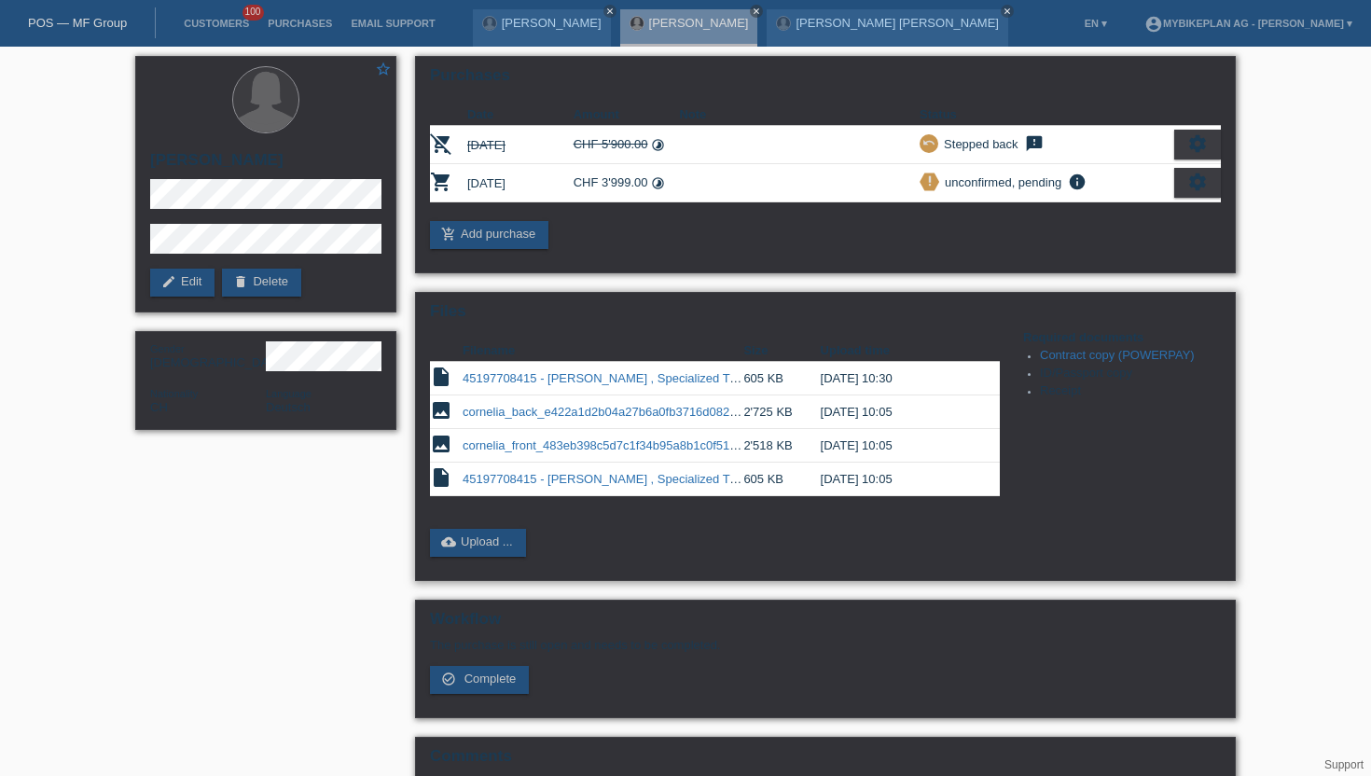
click at [927, 396] on td "06.10.2025 10:30" at bounding box center [897, 379] width 153 height 34
drag, startPoint x: 927, startPoint y: 396, endPoint x: 920, endPoint y: 387, distance: 11.2
click at [927, 396] on td "06.10.2025 10:30" at bounding box center [897, 379] width 153 height 34
click at [920, 387] on td "06.10.2025 10:30" at bounding box center [897, 379] width 153 height 34
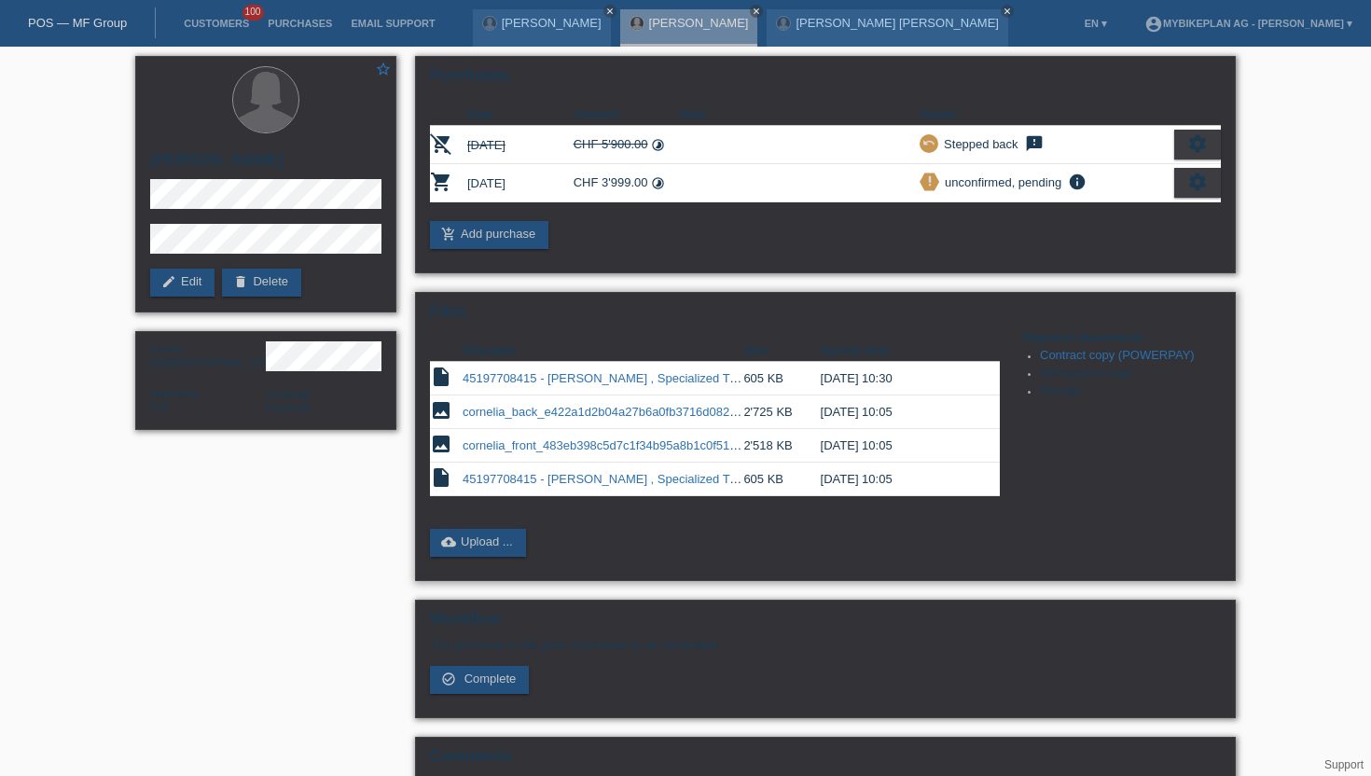
click at [920, 387] on td "06.10.2025 10:30" at bounding box center [897, 379] width 153 height 34
click at [821, 385] on td "06.10.2025 10:30" at bounding box center [897, 379] width 153 height 34
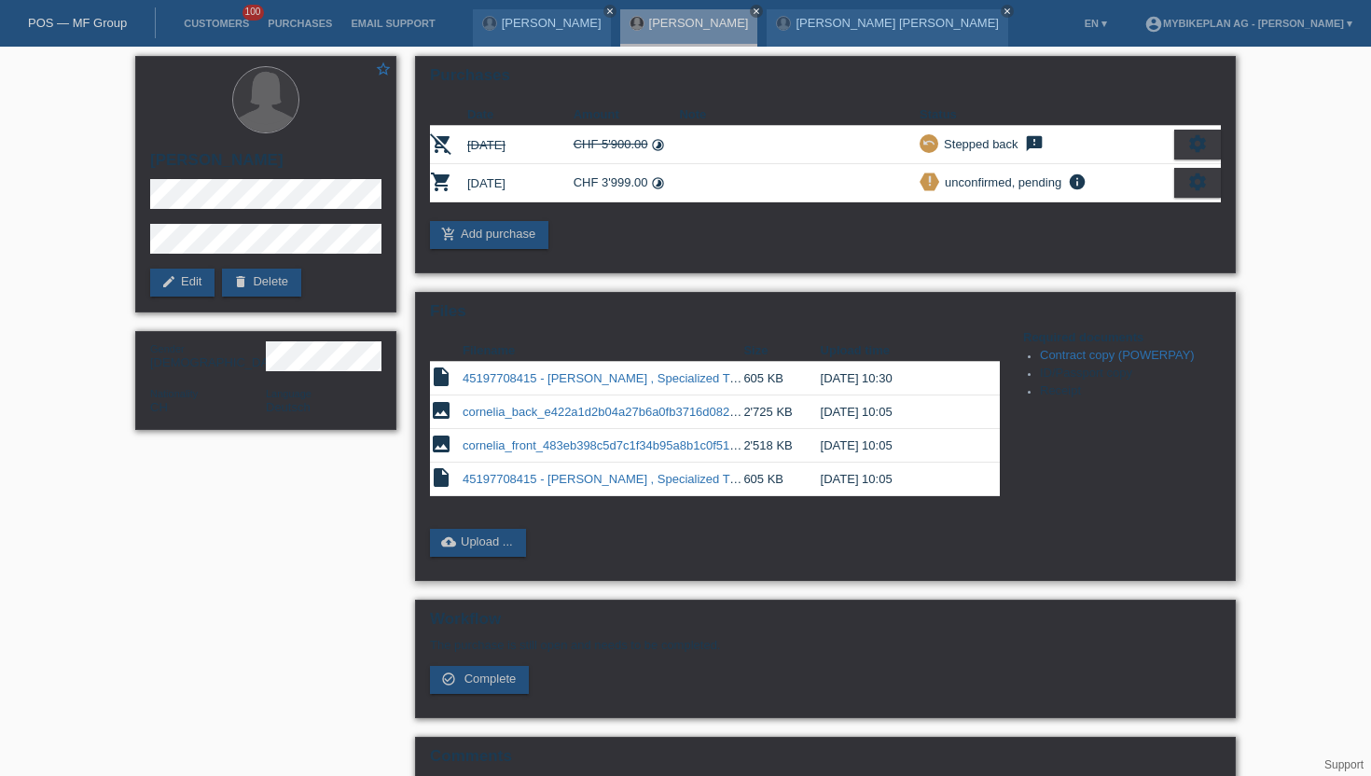
click at [821, 385] on td "06.10.2025 10:30" at bounding box center [897, 379] width 153 height 34
